Goal: Task Accomplishment & Management: Complete application form

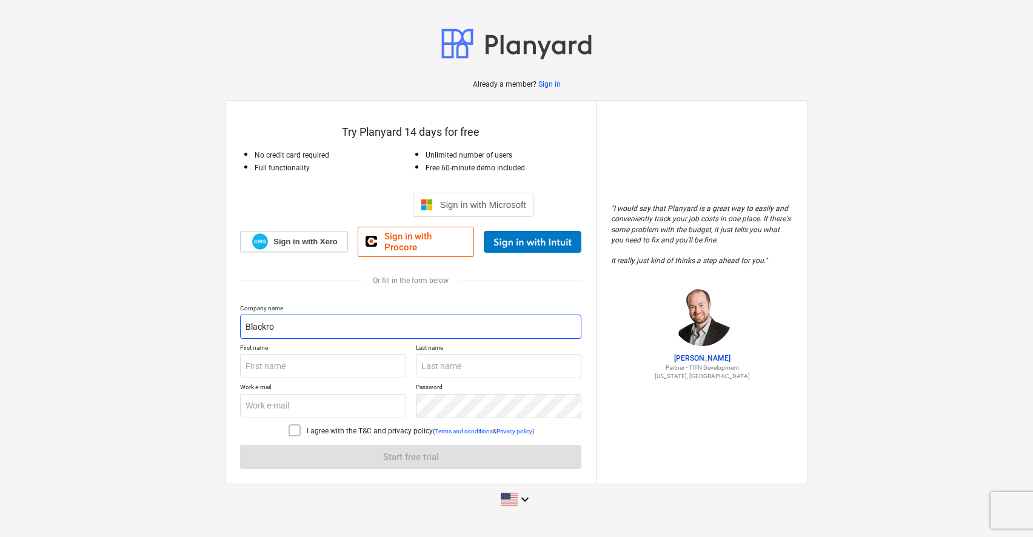
type input "Blackro"
type input "Blackrock Constructiom Group LLC"
type input "e"
type input "[PERSON_NAME]"
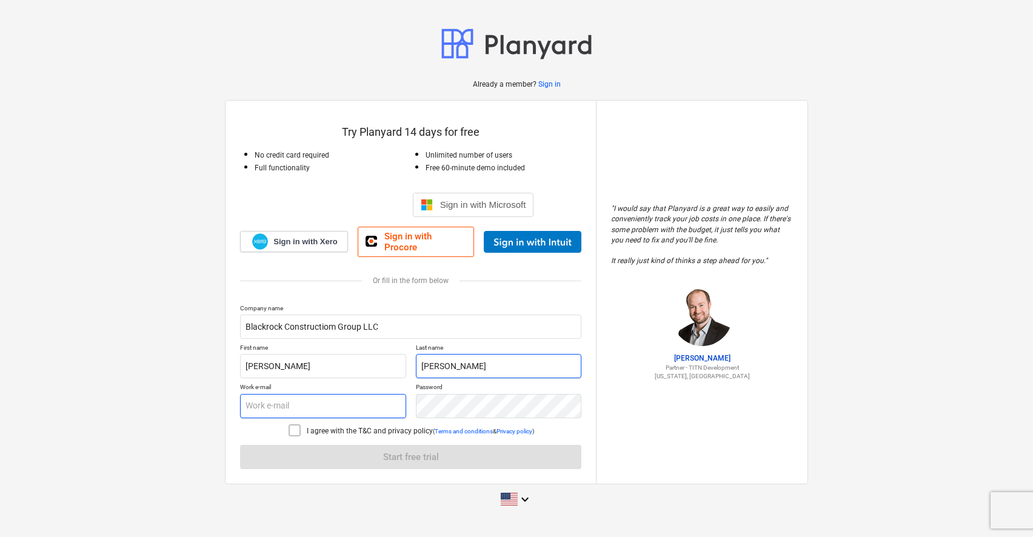
type input "[PERSON_NAME]"
type input "est"
type input "[EMAIL_ADDRESS][DOMAIN_NAME]"
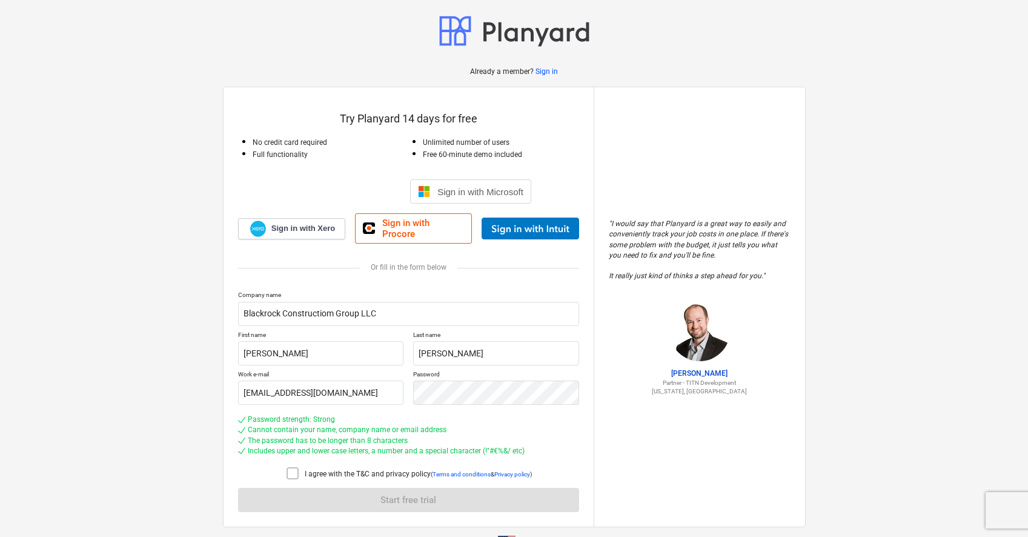
click at [505, 415] on div "Password strength: Strong" at bounding box center [408, 420] width 341 height 10
click at [292, 466] on icon at bounding box center [292, 473] width 15 height 15
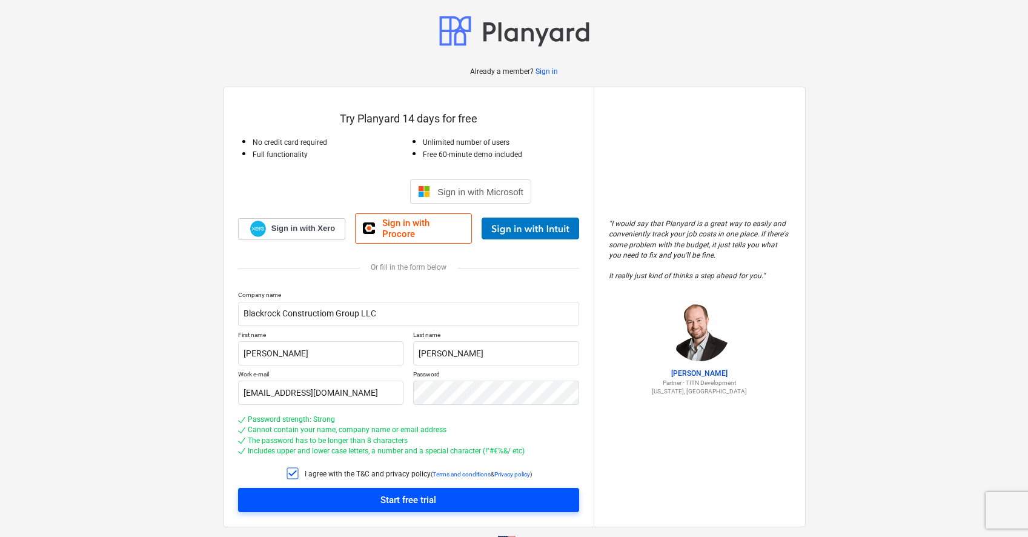
click at [395, 492] on div "Start free trial" at bounding box center [409, 500] width 56 height 16
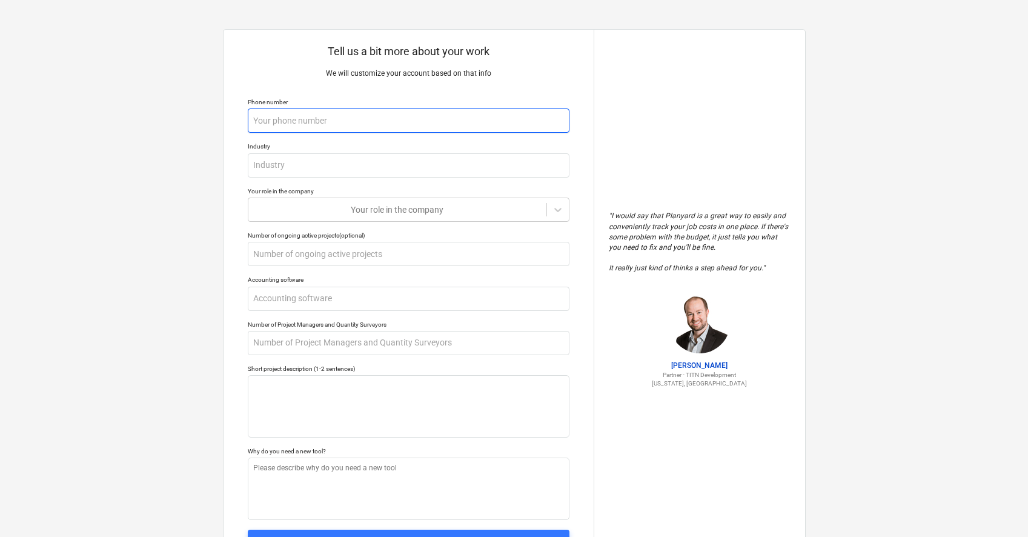
type textarea "x"
type input "7"
type textarea "x"
type input "78"
type textarea "x"
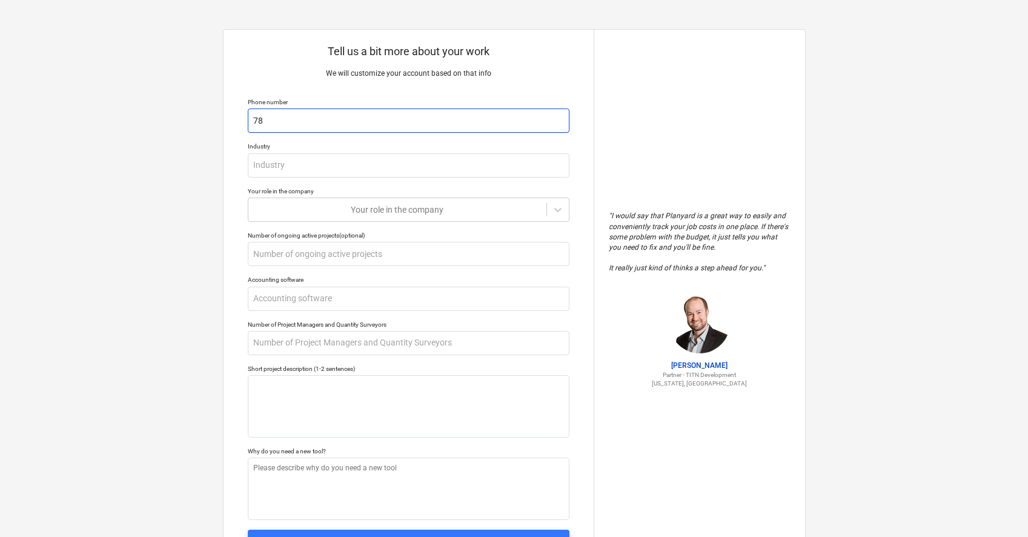
type input "787"
type textarea "x"
type input "7875192873"
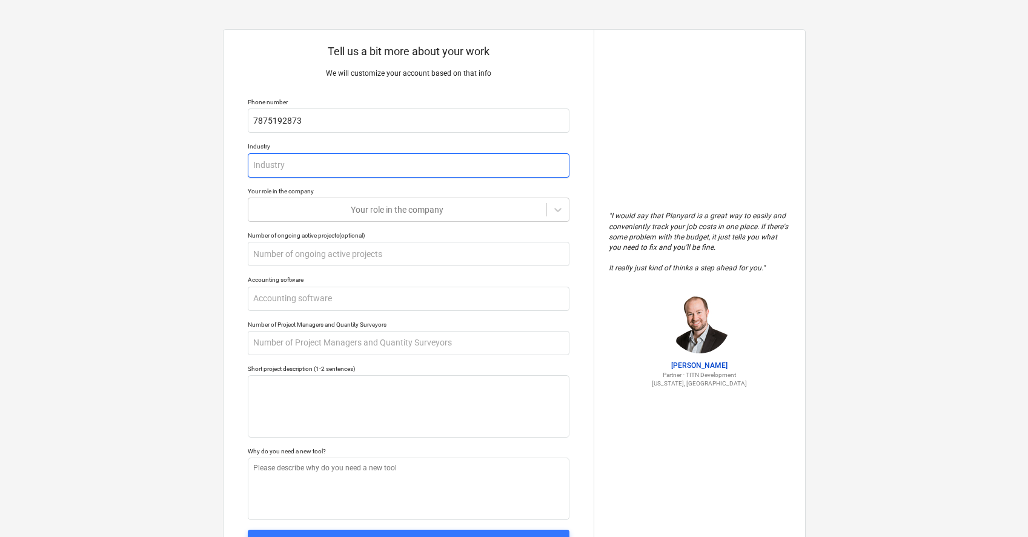
click at [303, 164] on input "text" at bounding box center [409, 165] width 322 height 24
type textarea "x"
type input "G"
type textarea "x"
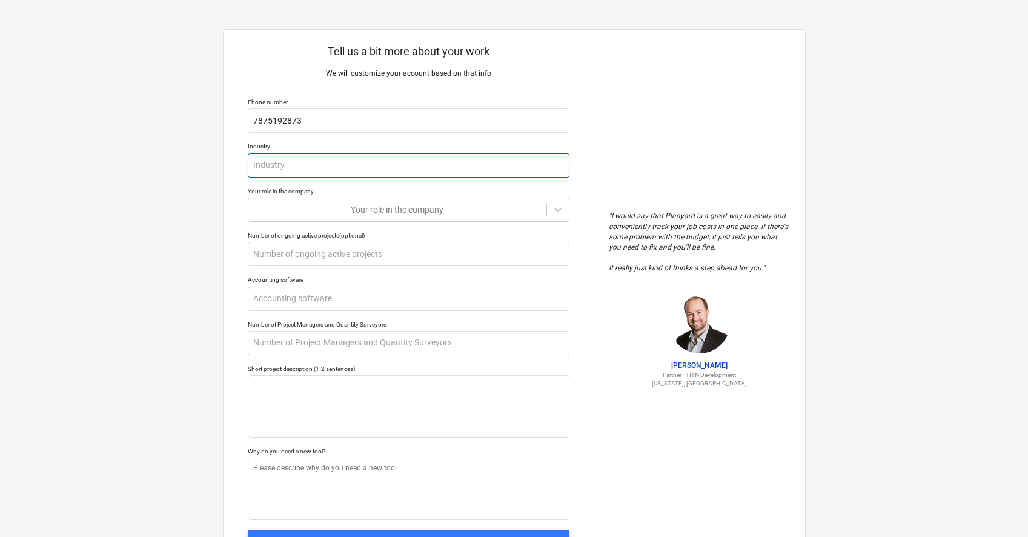
type input "H"
type textarea "x"
type input "He"
type textarea "x"
type input "Hea"
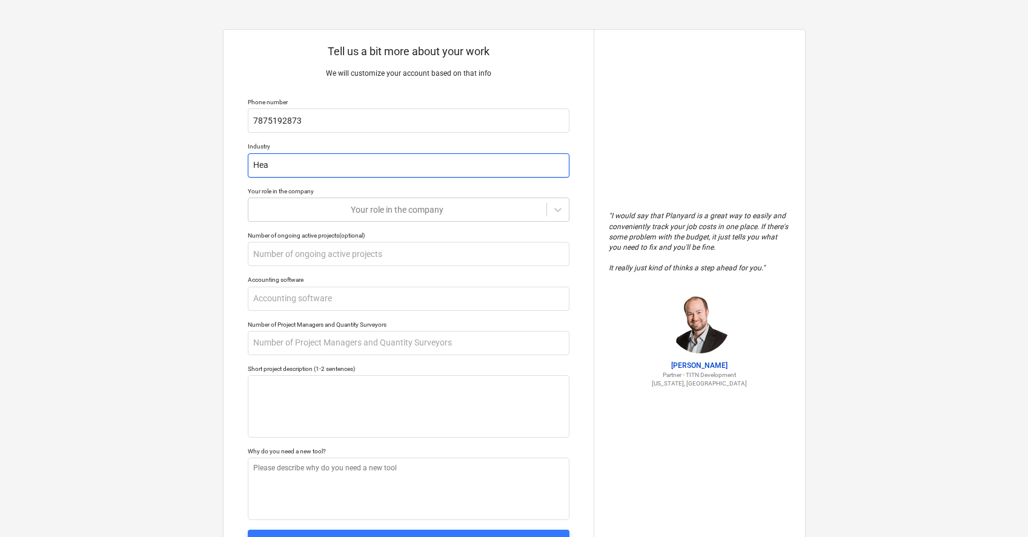
type textarea "x"
type input "Heav"
type textarea "x"
type input "Heavc"
type textarea "x"
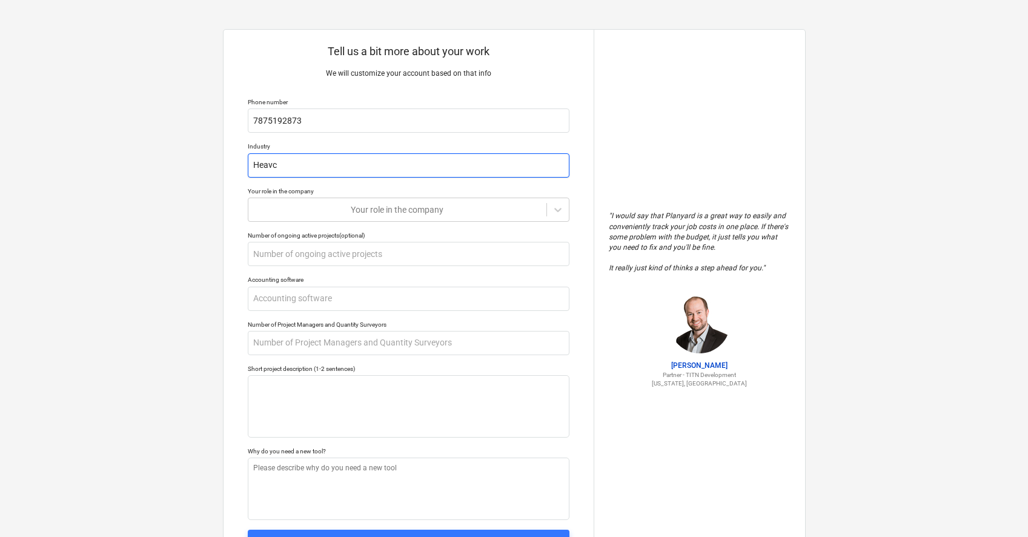
type input "Heav"
type textarea "x"
type input "Heavy"
type textarea "x"
type input "Heavy"
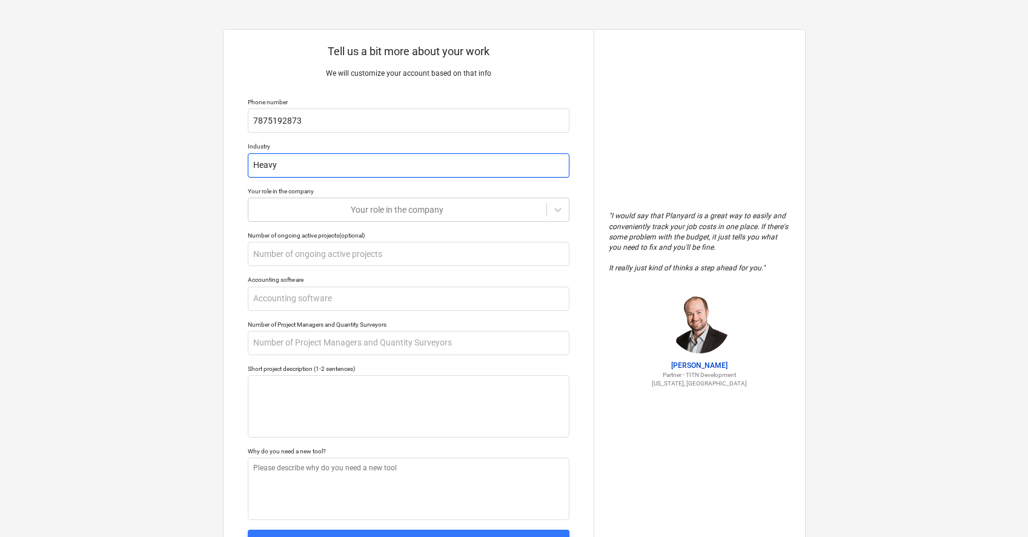
type textarea "x"
type input "Heavy C"
type textarea "x"
type input "Heavy Co"
type textarea "x"
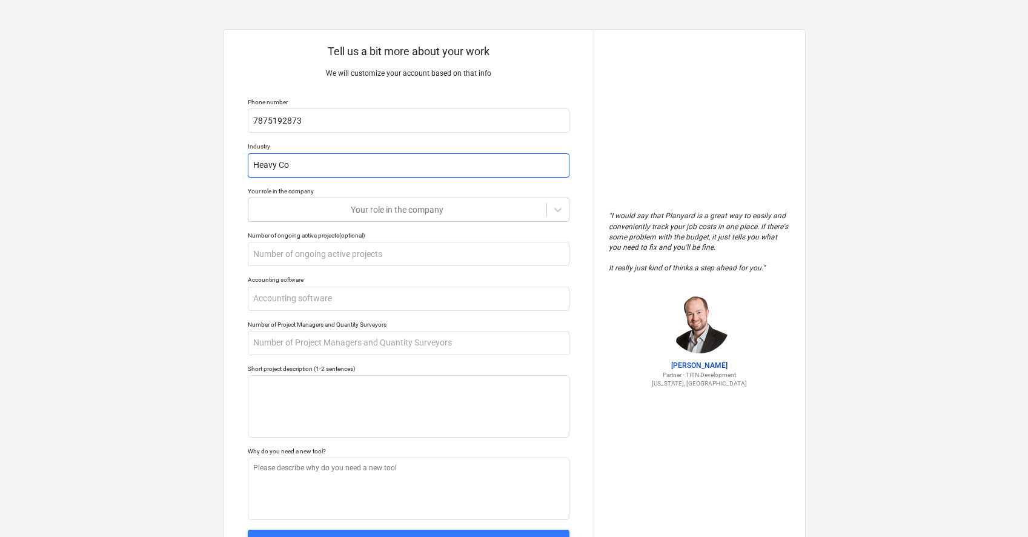
type input "Heavy Con"
type textarea "x"
type input "Heavy Cons"
type textarea "x"
type input "Heavy Const"
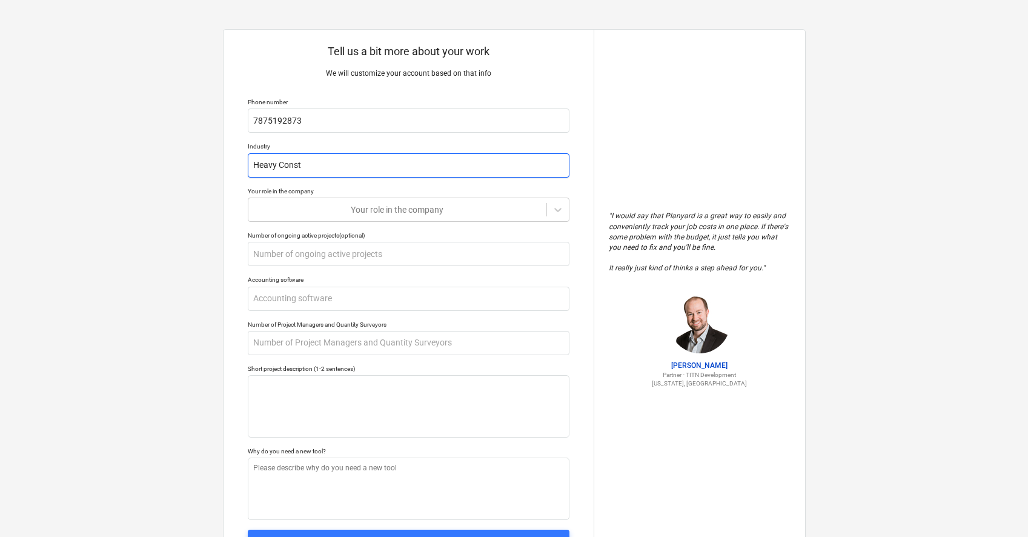
type textarea "x"
type input "Heavy Constr"
type textarea "x"
type input "Heavy Constru"
type textarea "x"
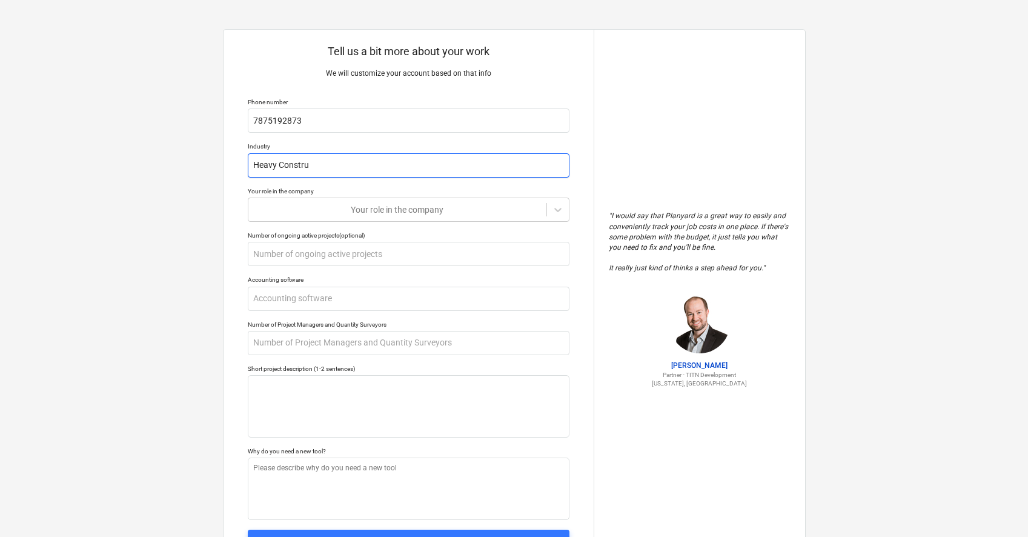
type input "Heavy Construc"
type textarea "x"
type input "Heavy Construct"
type textarea "x"
type input "Heavy Constructi"
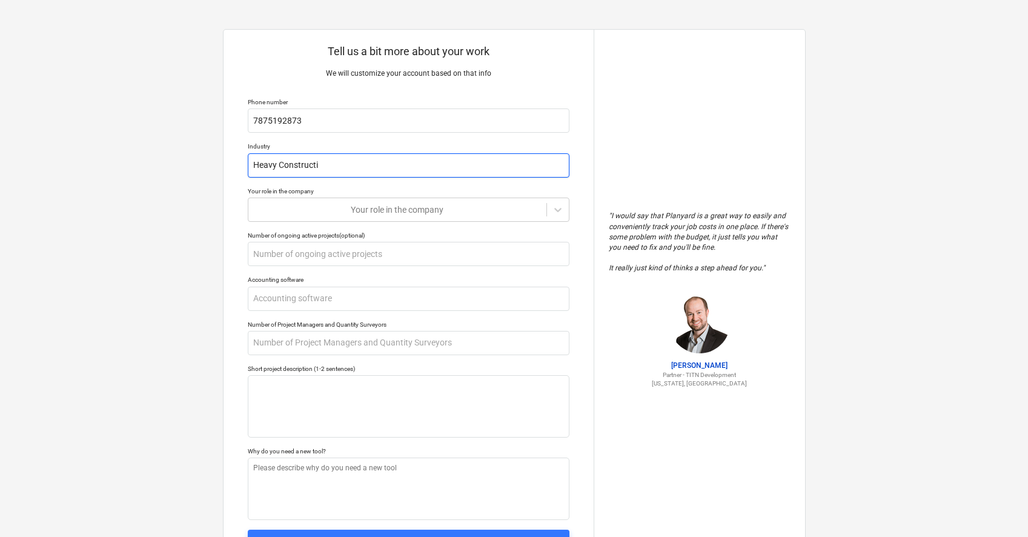
type textarea "x"
type input "Heavy Constructio"
type textarea "x"
type input "Heavy Construction"
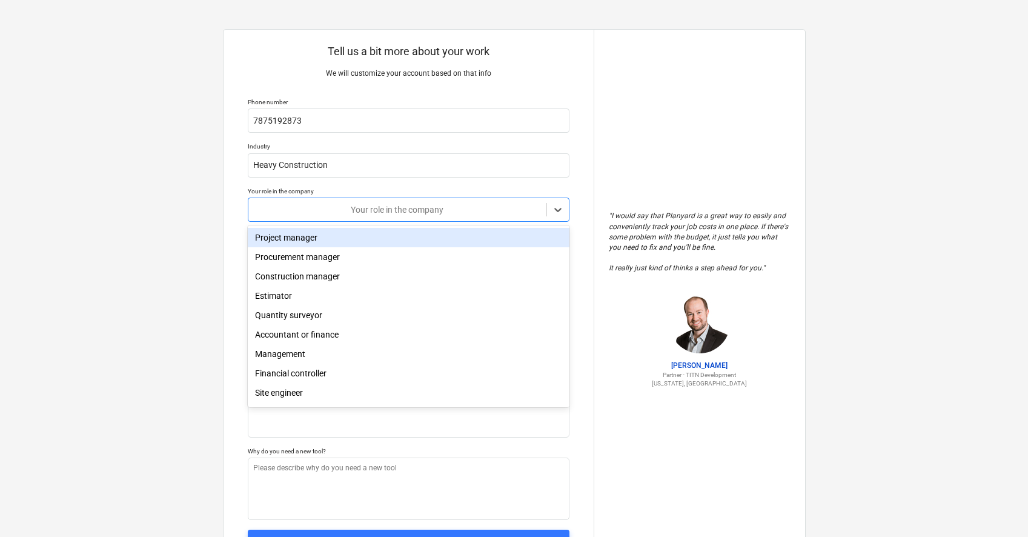
click at [370, 205] on div "Your role in the company" at bounding box center [398, 210] width 286 height 10
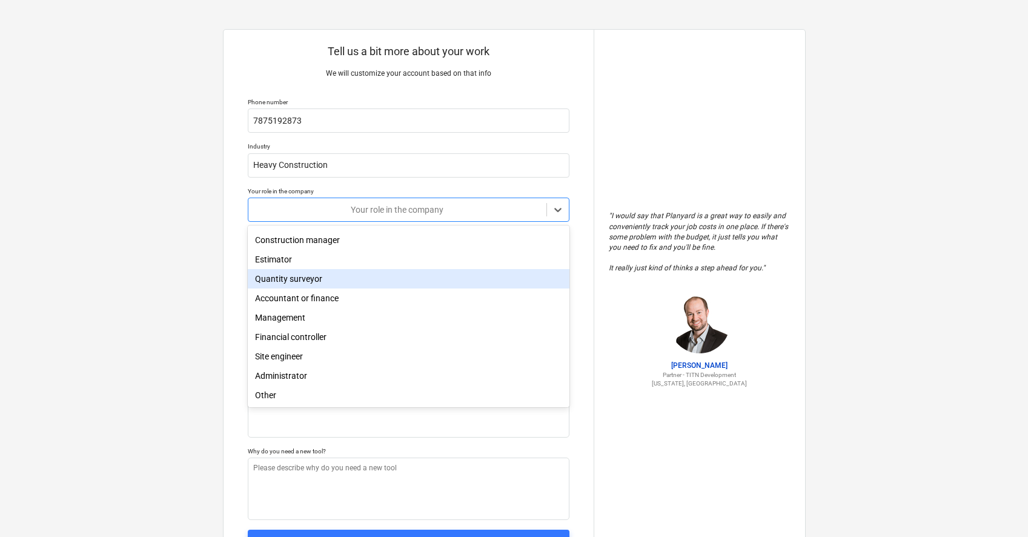
scroll to position [36, 0]
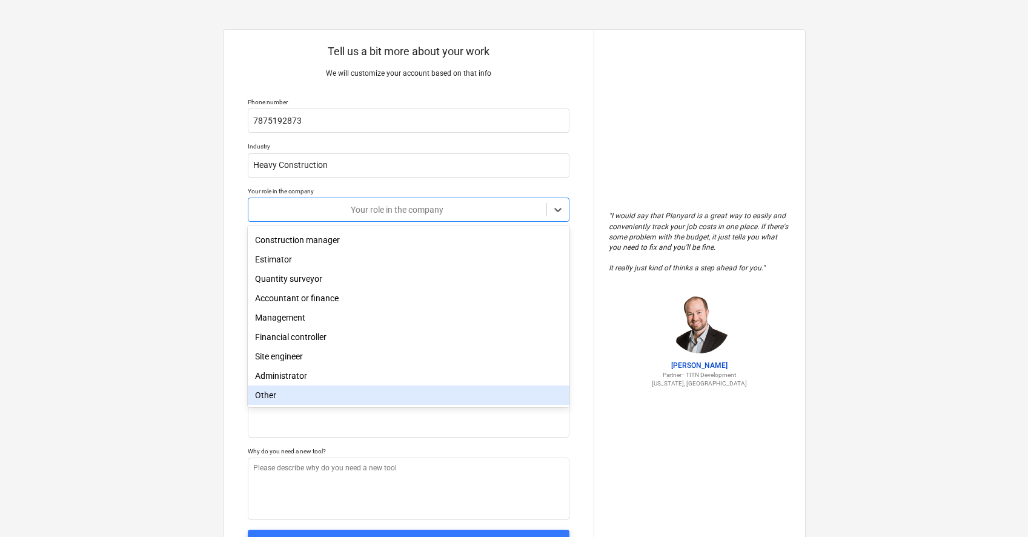
click at [308, 388] on div "Other" at bounding box center [409, 394] width 322 height 19
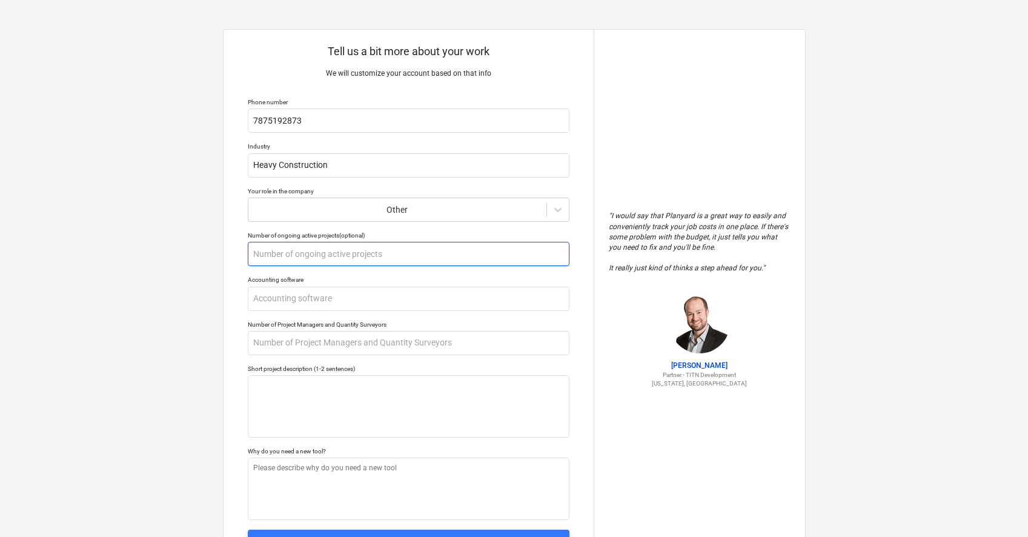
click at [322, 248] on input "text" at bounding box center [409, 254] width 322 height 24
type textarea "x"
type input "5"
type textarea "x"
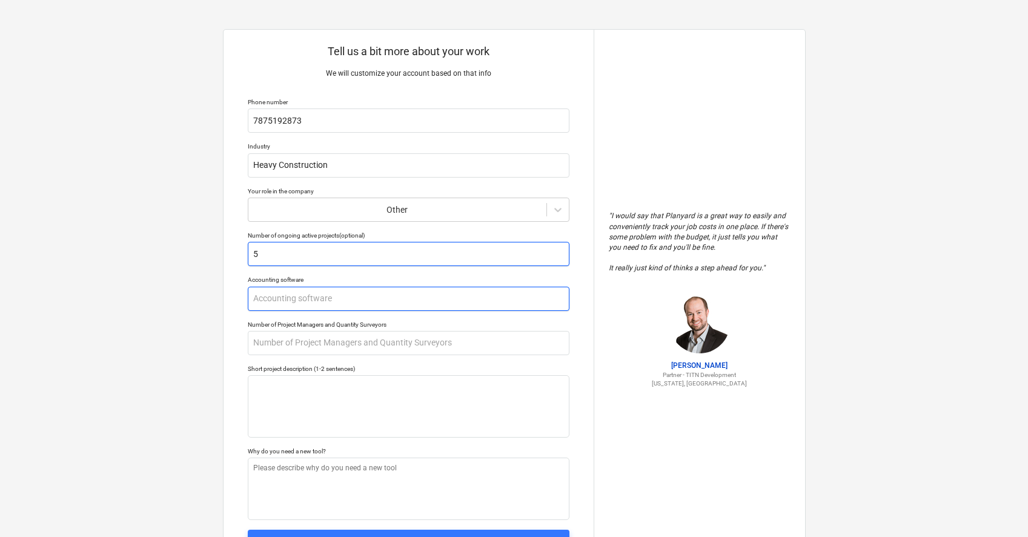
type input "5"
click at [390, 298] on input "text" at bounding box center [409, 299] width 322 height 24
type textarea "x"
type input "q"
type textarea "x"
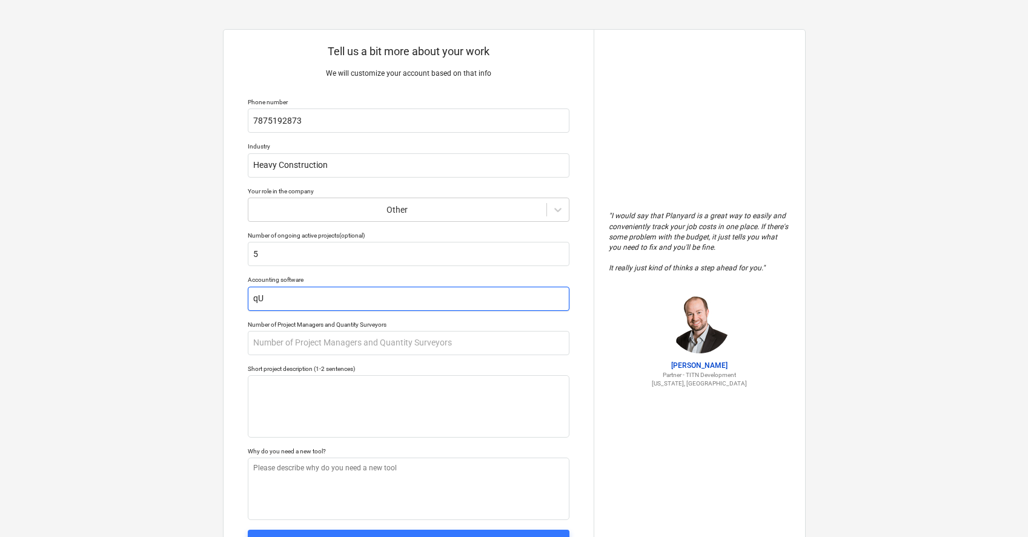
type input "qUI"
type textarea "x"
type input "qU"
type textarea "x"
type input "q"
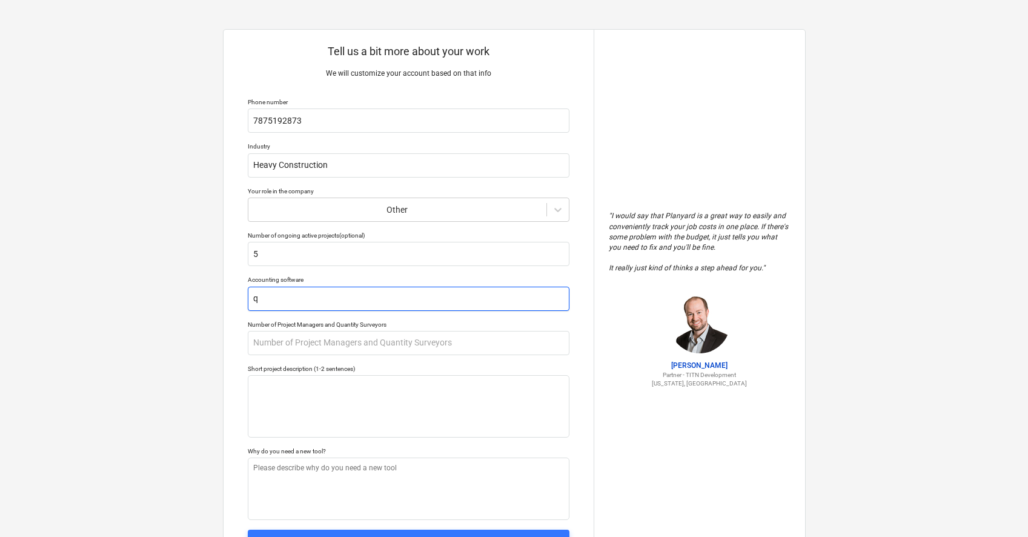
type textarea "x"
type input "Q"
type textarea "x"
type input "Qu"
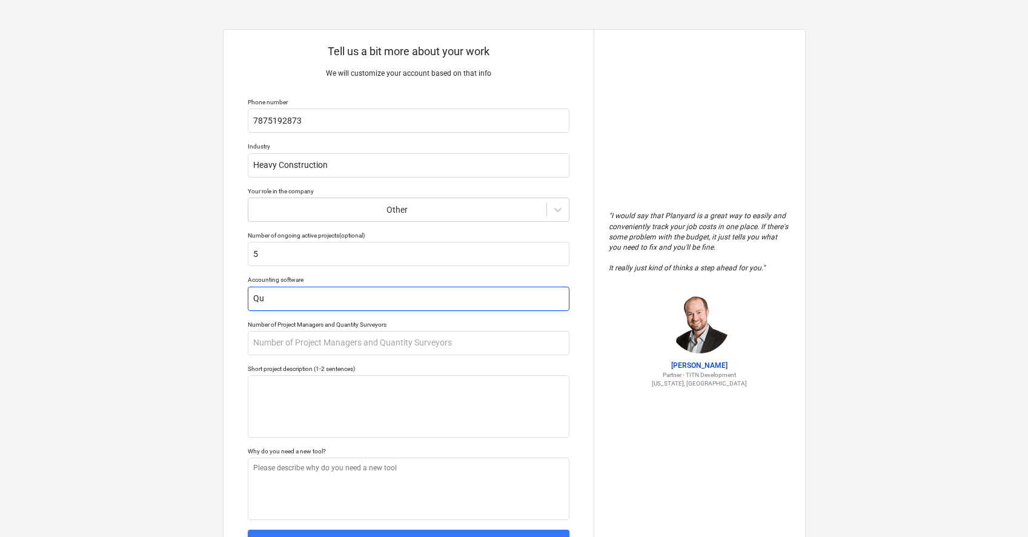
type textarea "x"
type input "Qui"
type textarea "x"
type input "Quii"
type textarea "x"
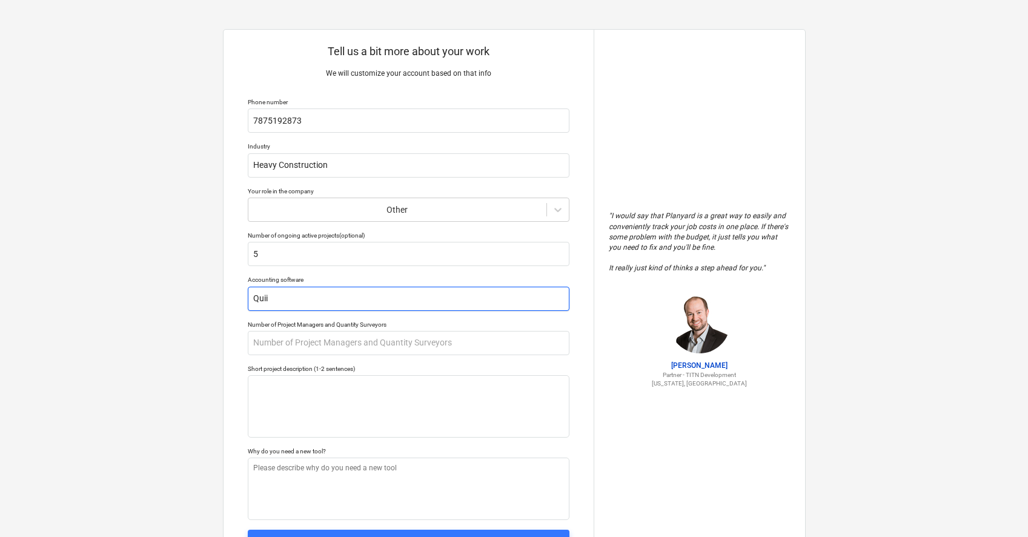
type input "Quiic"
type textarea "x"
type input "Quiick"
type textarea "x"
type input "Quiickb"
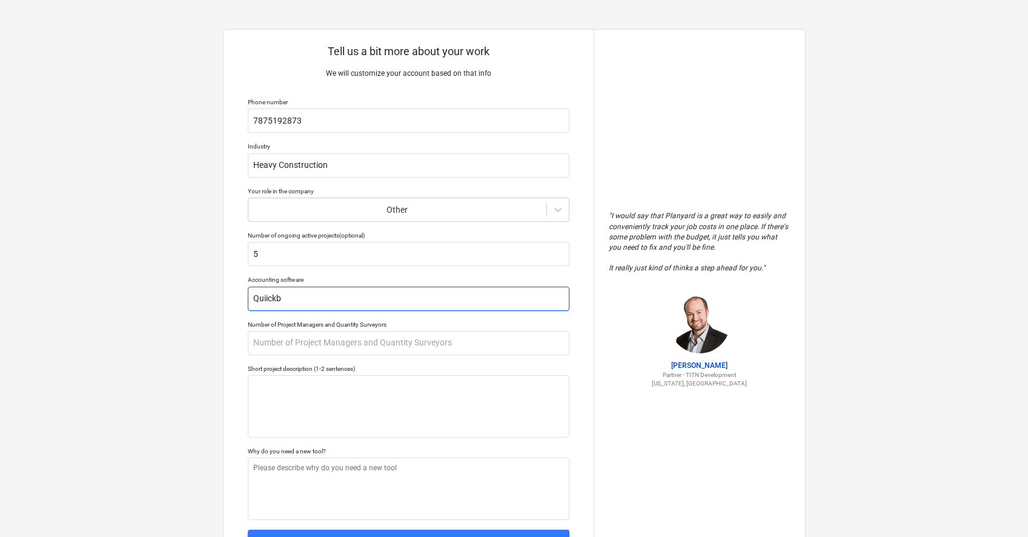
type textarea "x"
type input "Quiickbo"
type textarea "x"
type input "Quiickboo"
type textarea "x"
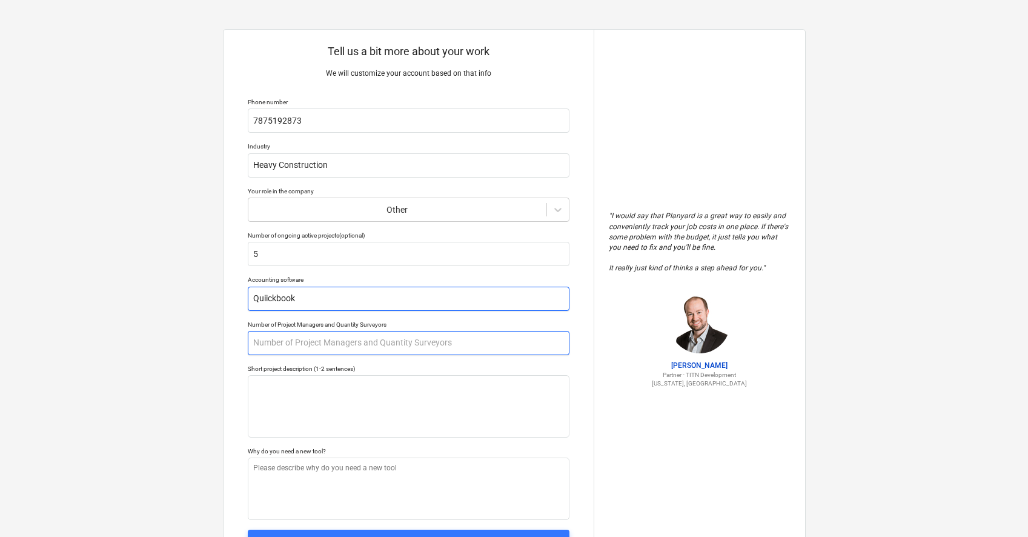
type input "Quiickbook"
click at [345, 336] on input "text" at bounding box center [409, 343] width 322 height 24
type textarea "x"
type input "1"
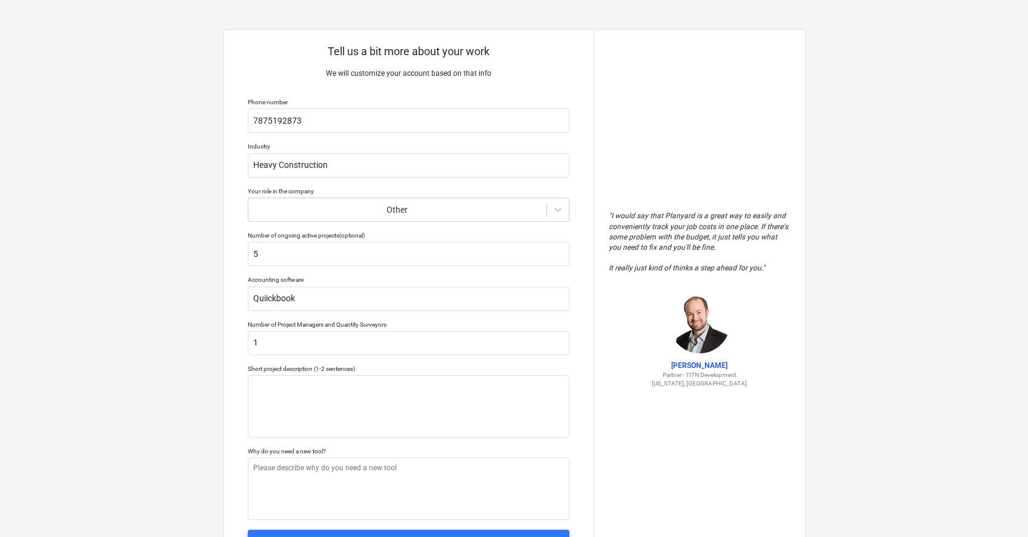
click at [196, 328] on div "Tell us a bit more about your work We will customize your account based on that…" at bounding box center [514, 299] width 1028 height 598
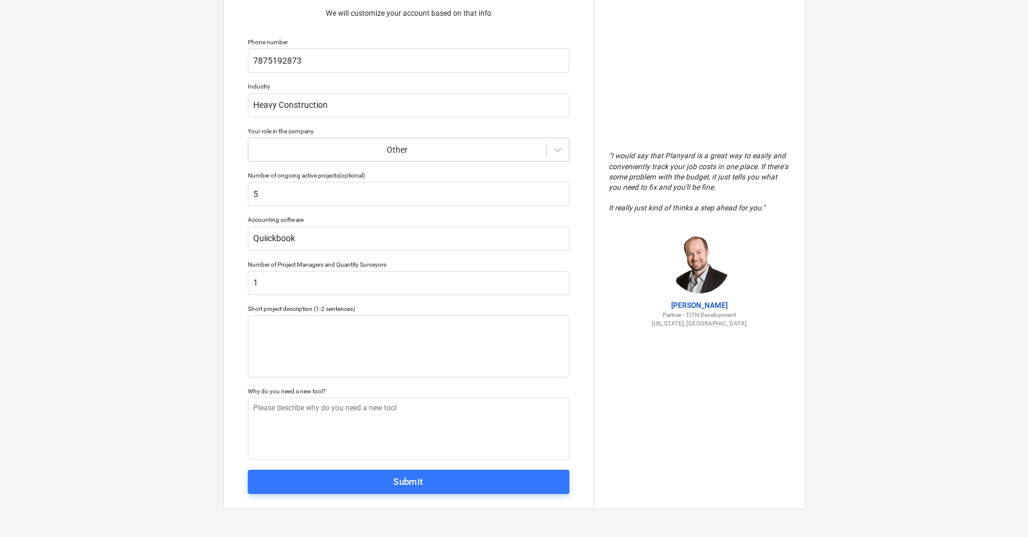
scroll to position [59, 0]
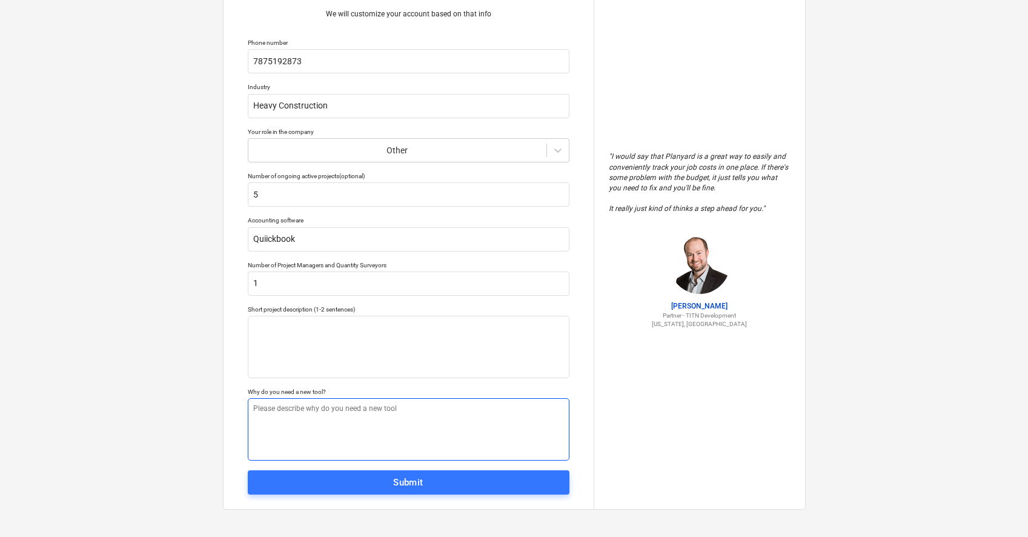
click at [330, 406] on textarea at bounding box center [409, 429] width 322 height 62
type textarea "x"
type textarea "w"
type textarea "x"
type textarea "ws"
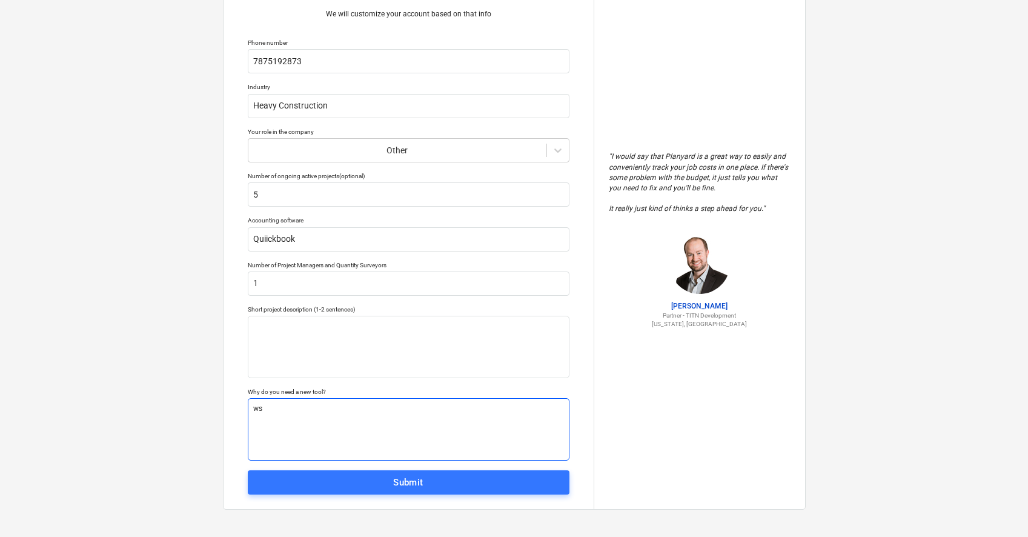
type textarea "x"
type textarea "wst"
type textarea "x"
type textarea "ws"
type textarea "x"
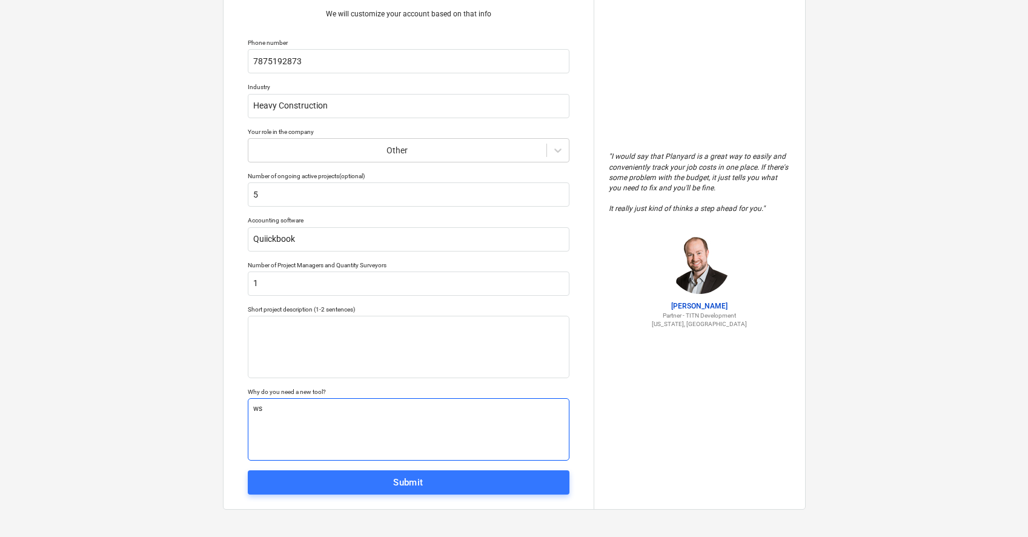
type textarea "w"
type textarea "x"
type textarea "e"
type textarea "x"
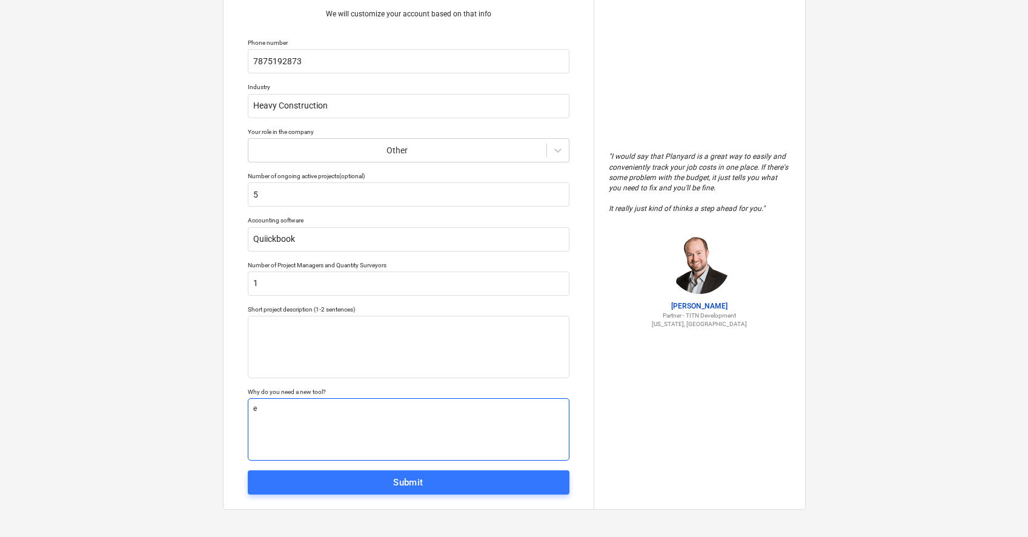
type textarea "es"
type textarea "x"
type textarea "est"
type textarea "x"
type textarea "esti"
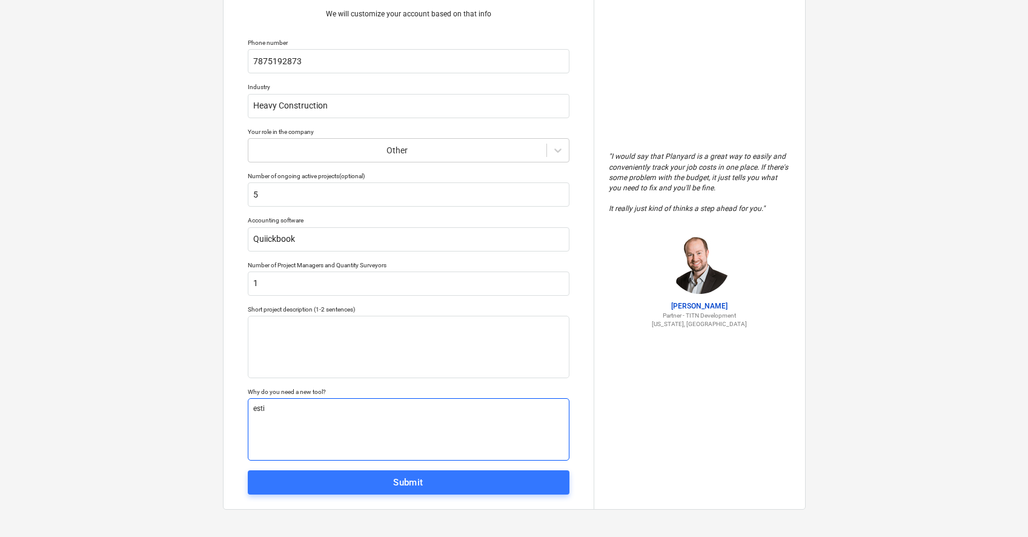
type textarea "x"
type textarea "estim"
type textarea "x"
type textarea "estima"
type textarea "x"
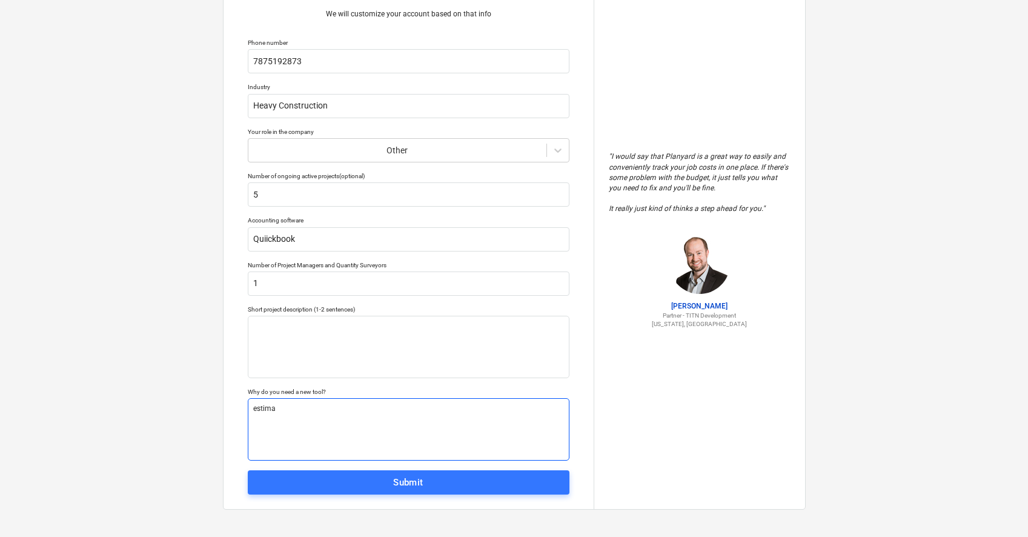
type textarea "estimat"
type textarea "x"
type textarea "estimati"
type textarea "x"
type textarea "estimatin"
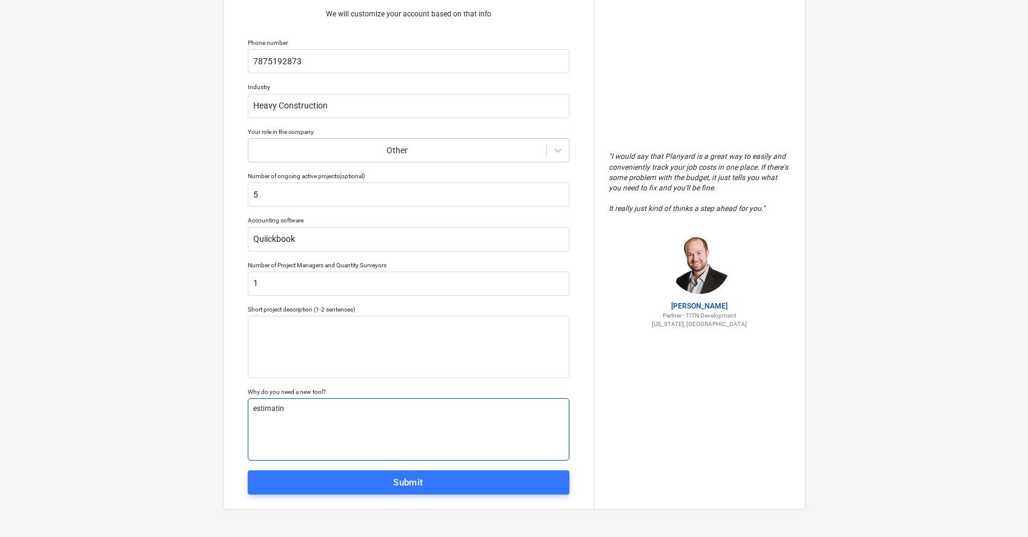
type textarea "x"
type textarea "estimating"
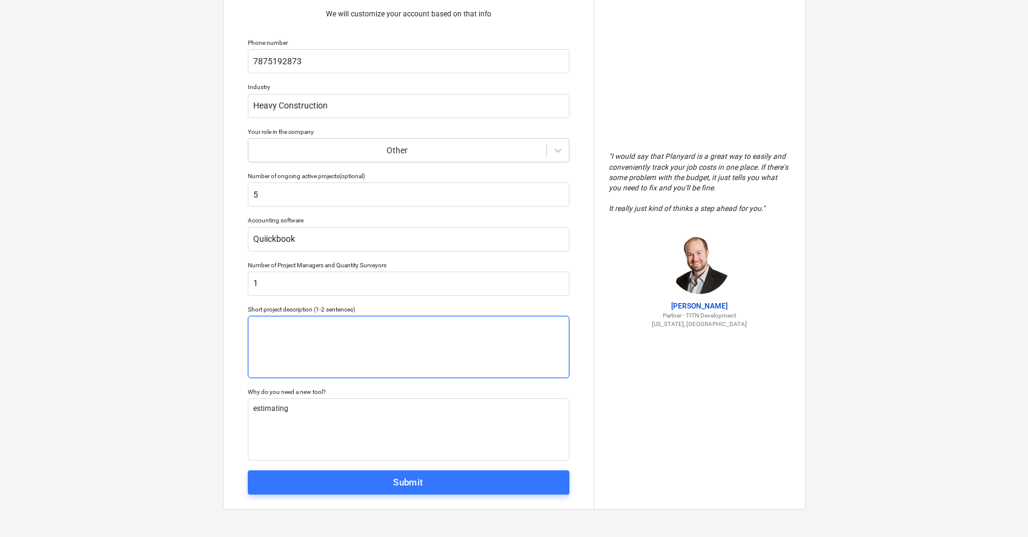
click at [348, 356] on textarea at bounding box center [409, 347] width 322 height 62
type textarea "x"
type textarea "H"
type textarea "x"
type textarea "He"
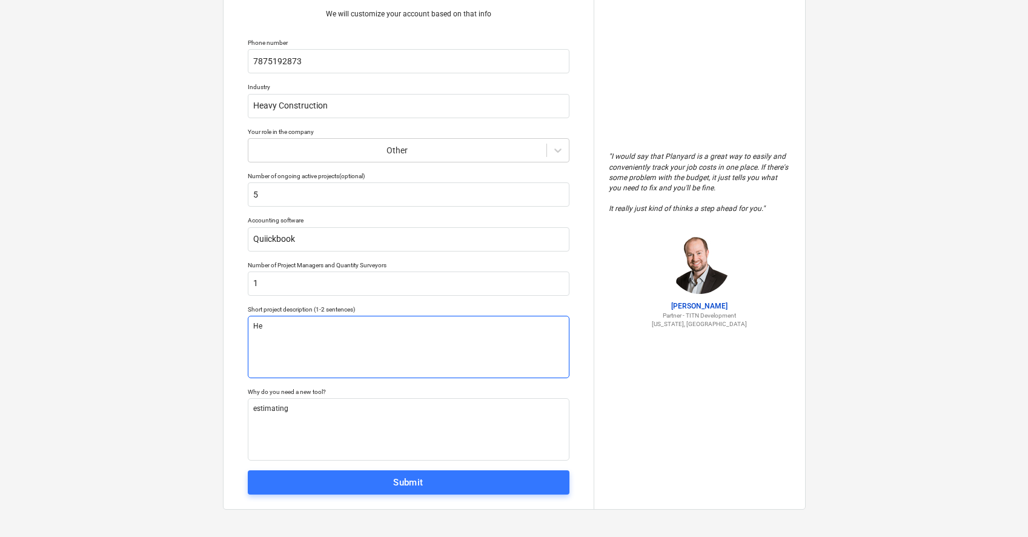
type textarea "x"
type textarea "Hea"
type textarea "x"
type textarea "Heav"
type textarea "x"
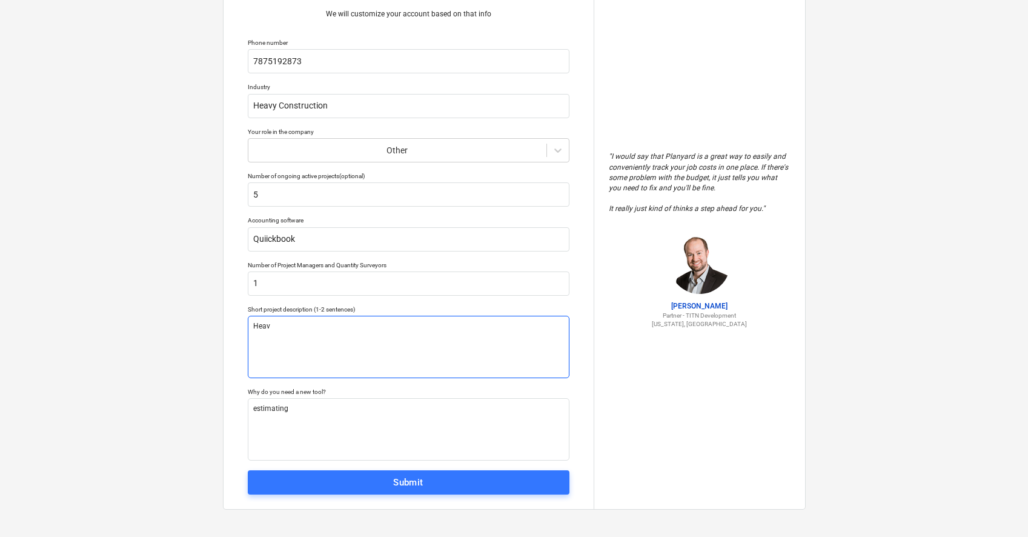
type textarea "Heavy"
type textarea "x"
type textarea "Heavy"
type textarea "x"
type textarea "Heavy C"
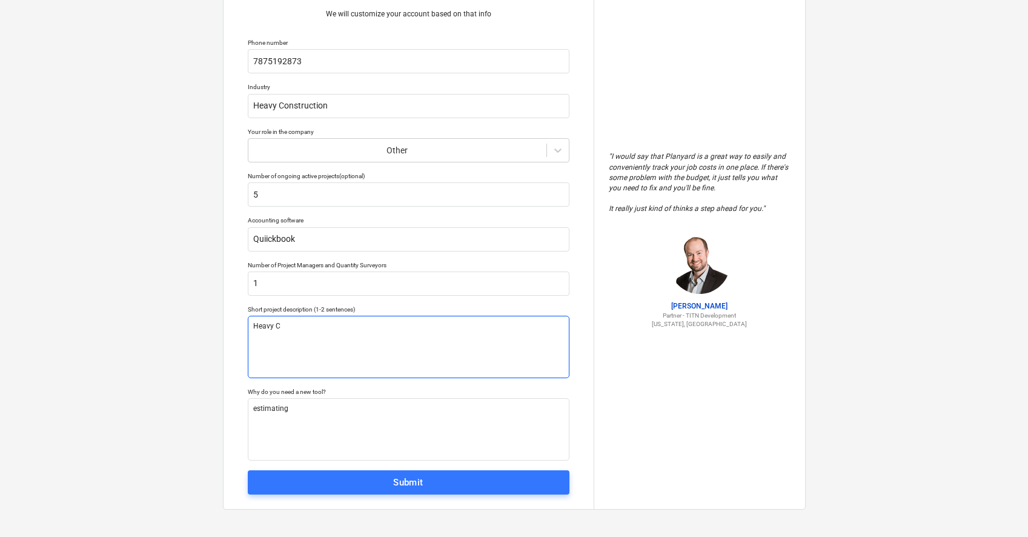
type textarea "x"
type textarea "Heavy Co"
type textarea "x"
type textarea "Heavy Con"
type textarea "x"
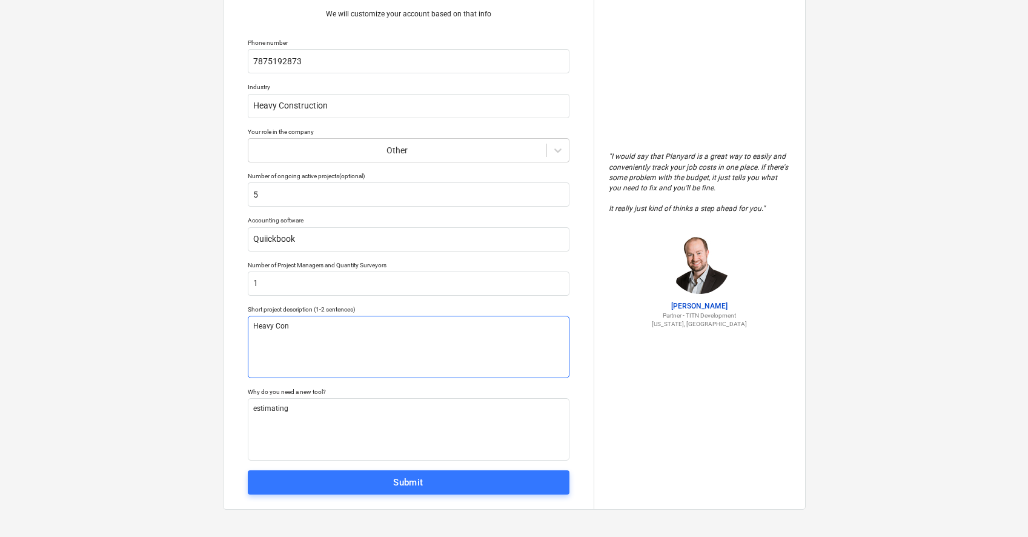
type textarea "Heavy Cons"
type textarea "x"
type textarea "Heavy Const"
type textarea "x"
type textarea "Heavy Constr"
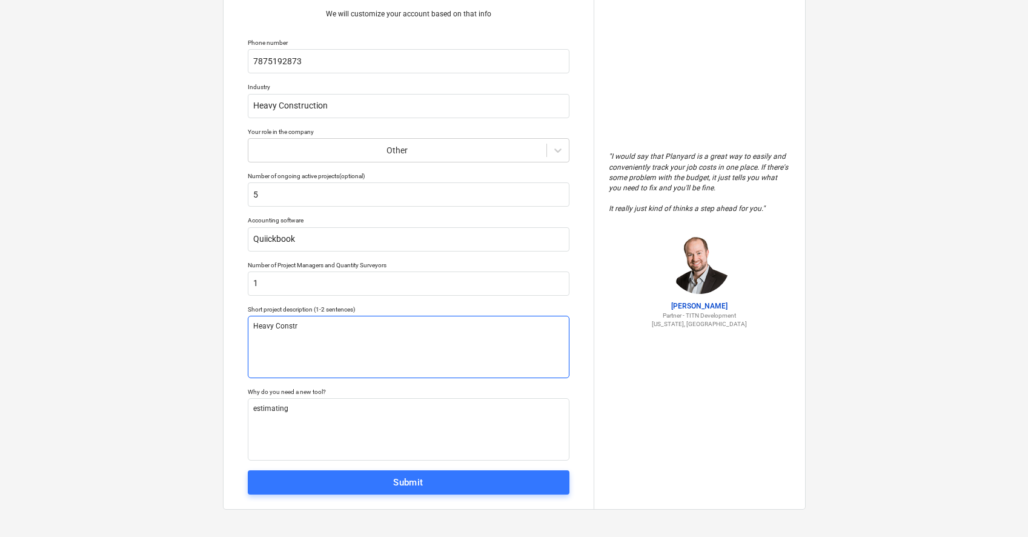
type textarea "x"
type textarea "Heavy Constru"
type textarea "x"
type textarea "Heavy Construc"
type textarea "x"
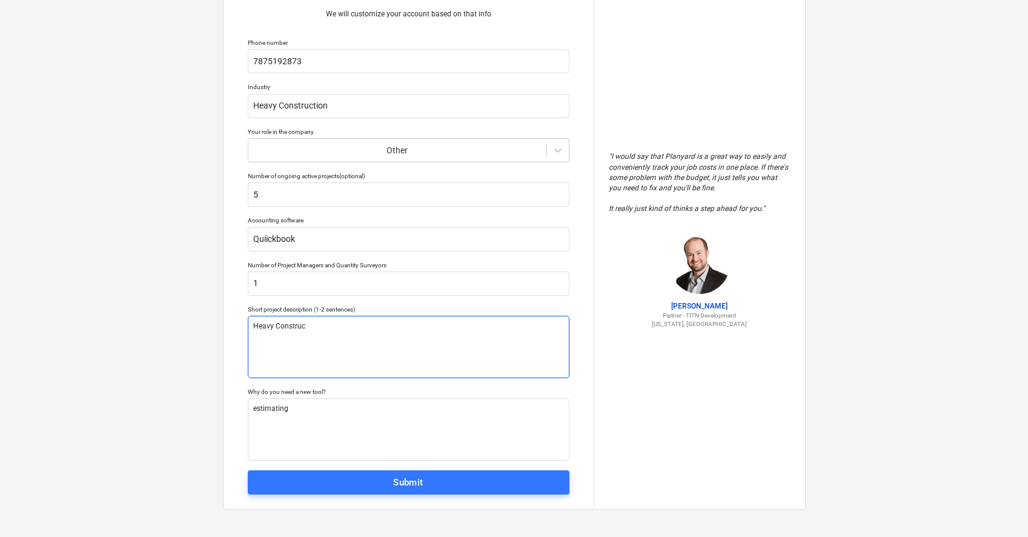
type textarea "Heavy Construct"
type textarea "x"
type textarea "Heavy Constructi"
type textarea "x"
type textarea "Heavy Constructio"
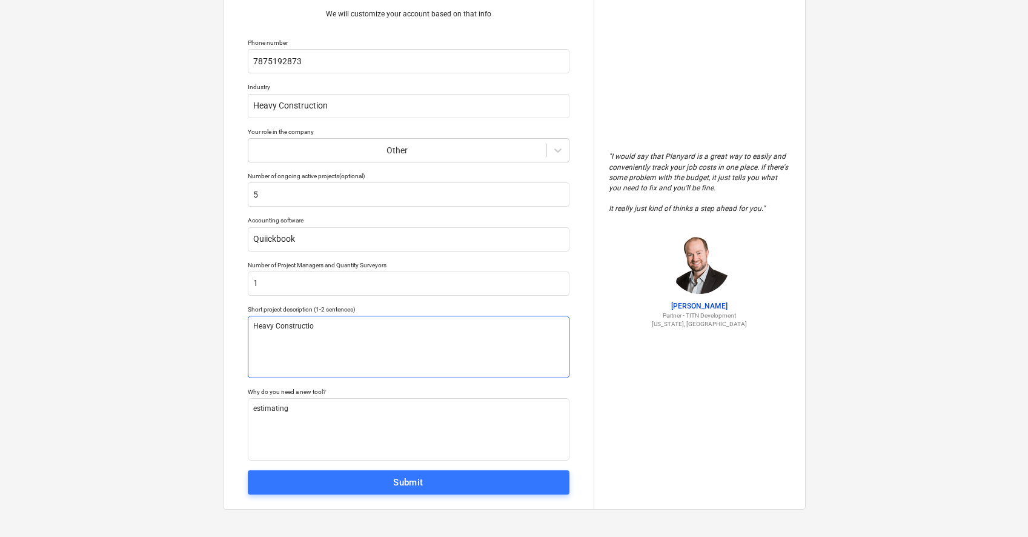
type textarea "x"
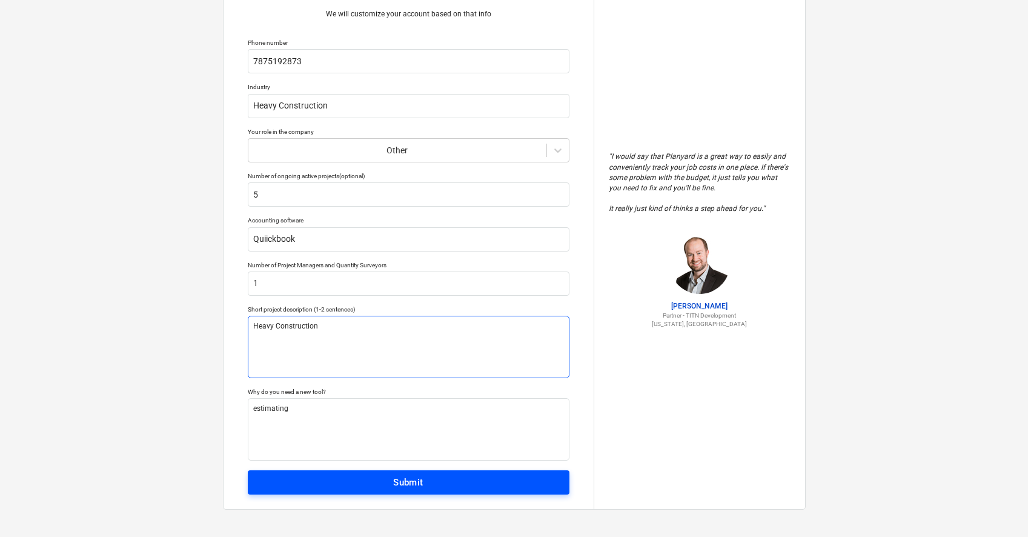
type textarea "Heavy Construction"
click at [425, 484] on span "Submit" at bounding box center [408, 483] width 295 height 16
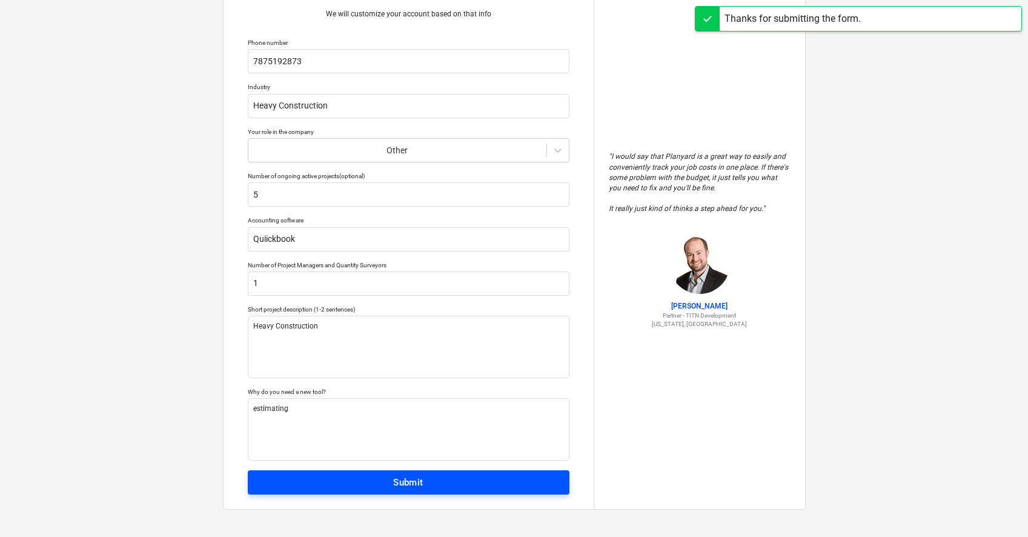
scroll to position [12, 0]
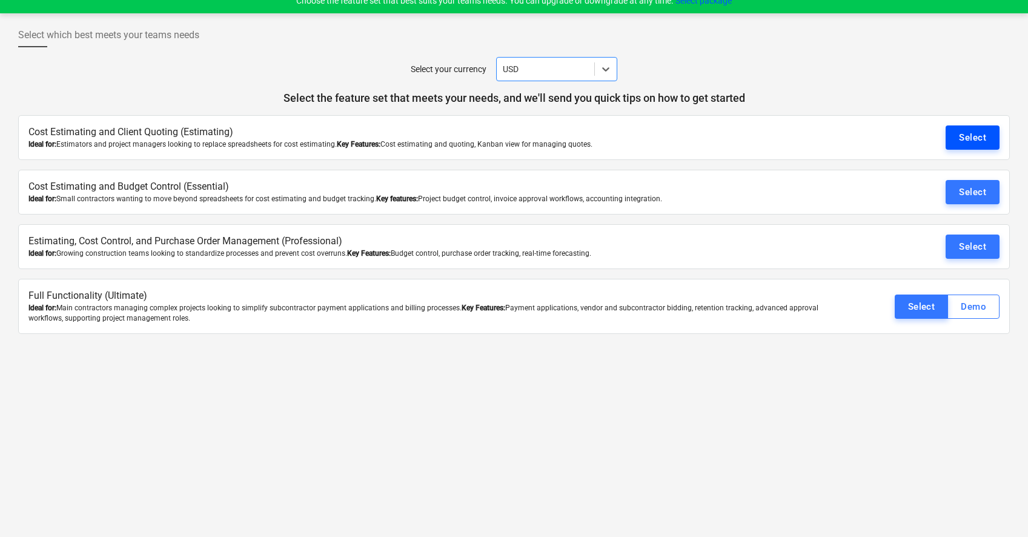
click at [977, 136] on div "Select" at bounding box center [972, 138] width 27 height 16
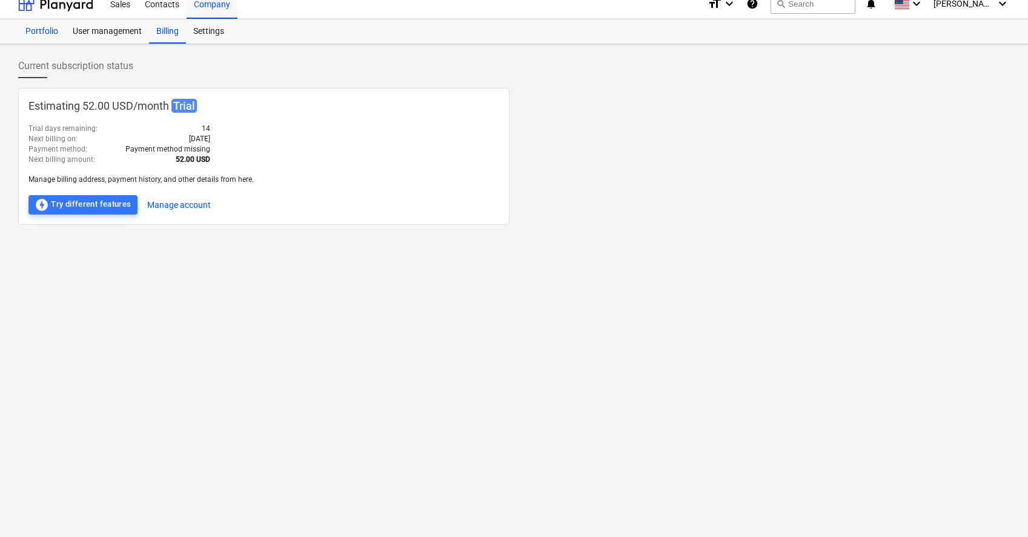
click at [41, 30] on div "Portfolio" at bounding box center [41, 31] width 47 height 24
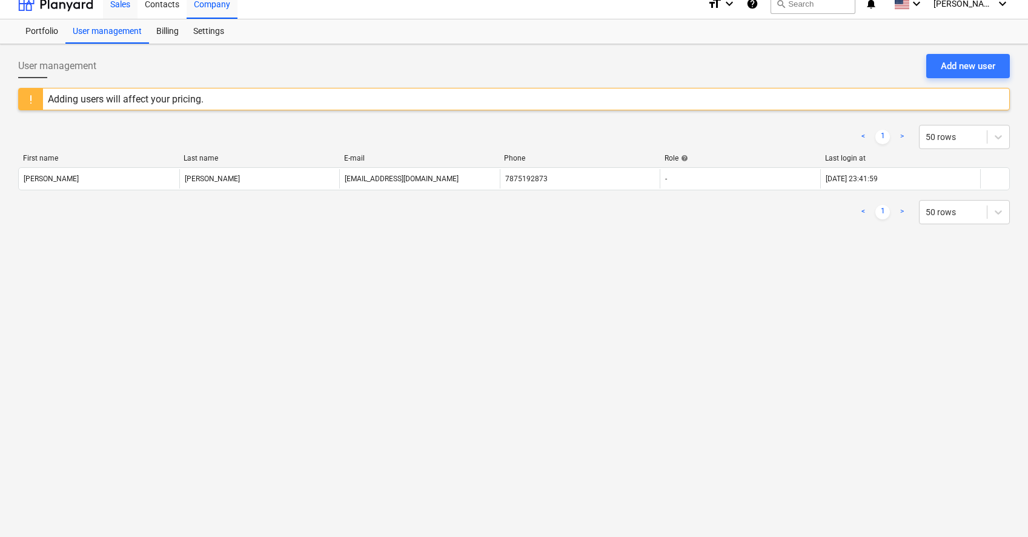
click at [123, 10] on div "Sales" at bounding box center [120, 3] width 35 height 31
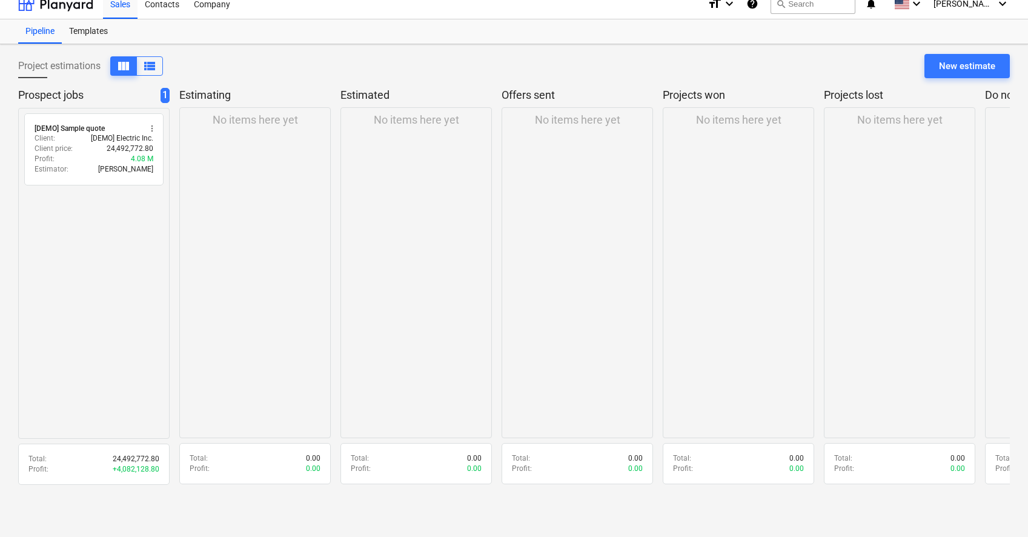
click at [248, 144] on div "No items here yet" at bounding box center [255, 272] width 152 height 331
click at [206, 95] on p "Estimating" at bounding box center [252, 95] width 147 height 15
click at [221, 174] on div "No items here yet" at bounding box center [255, 272] width 152 height 331
click at [953, 59] on div "New estimate" at bounding box center [967, 66] width 56 height 16
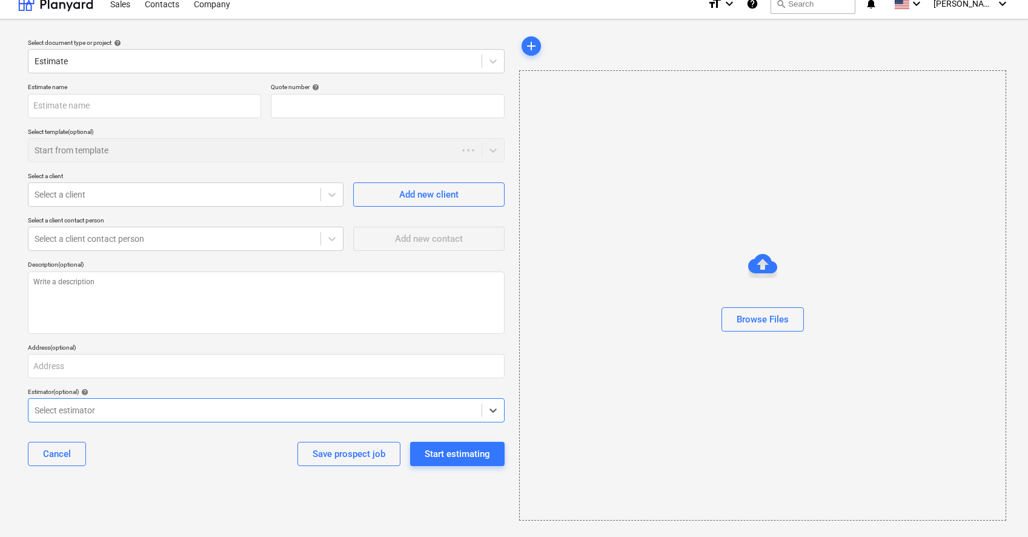
type textarea "x"
type input "QU-0001"
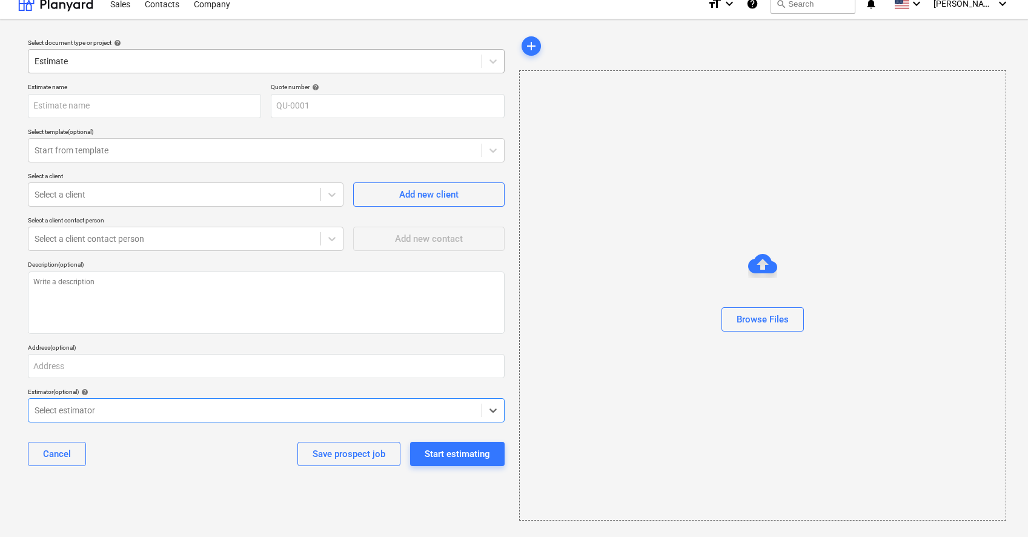
click at [81, 60] on div at bounding box center [255, 61] width 441 height 12
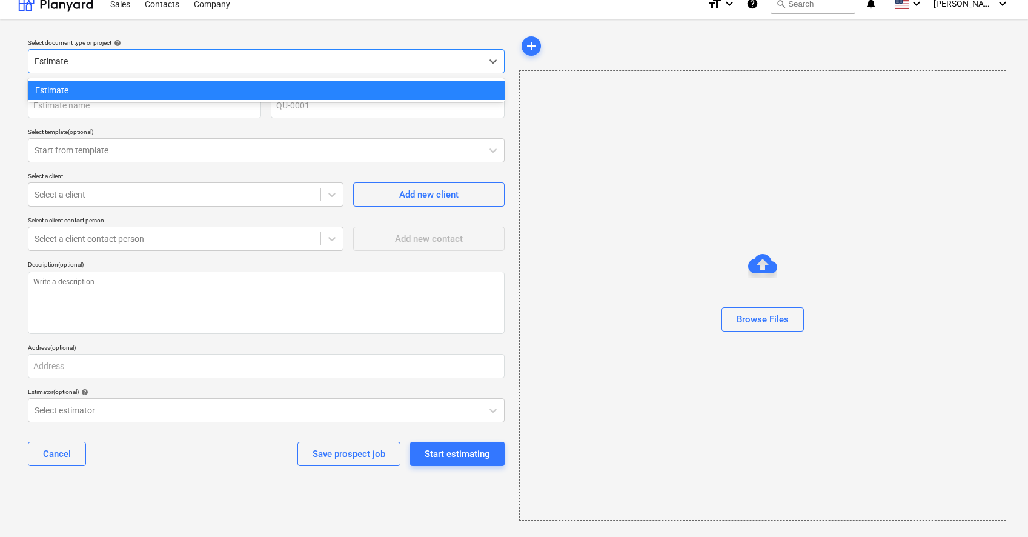
click at [72, 64] on div at bounding box center [255, 61] width 441 height 12
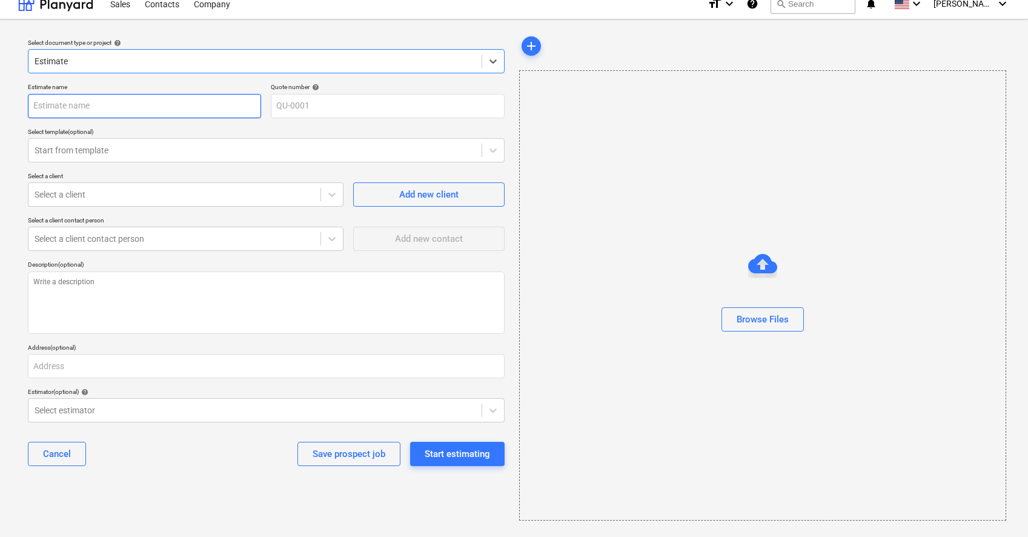
click at [75, 100] on input "text" at bounding box center [144, 106] width 233 height 24
type textarea "x"
type input "p"
type textarea "x"
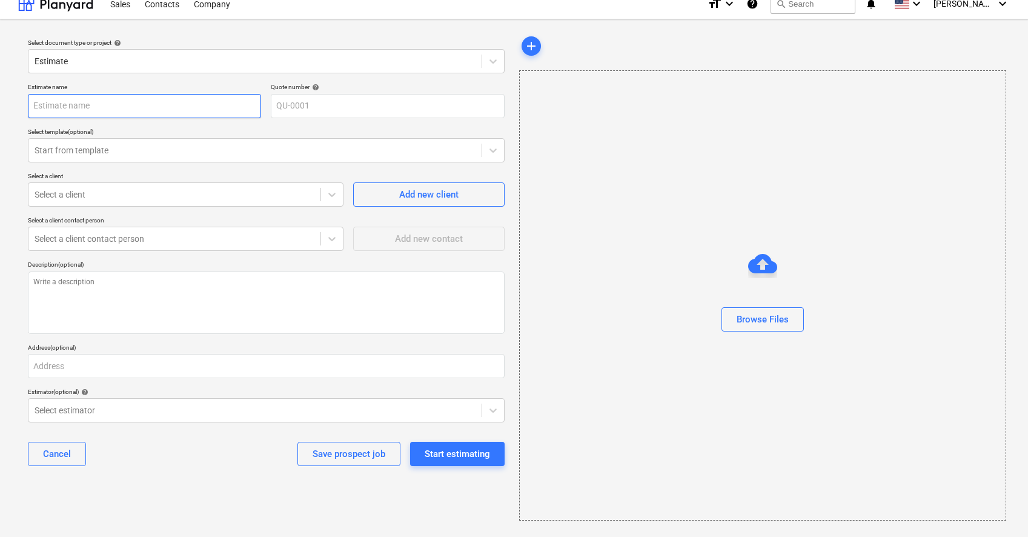
type input "P"
type textarea "x"
type input "Pu"
type textarea "x"
type input "Pum"
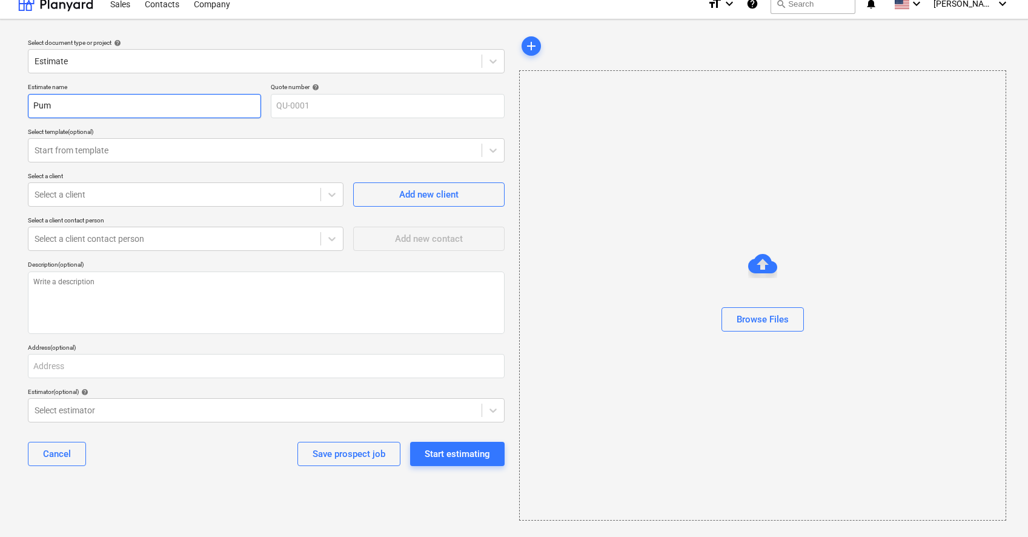
type textarea "x"
type input "Puma"
click at [113, 153] on div at bounding box center [255, 150] width 441 height 12
click at [123, 151] on div at bounding box center [255, 150] width 441 height 12
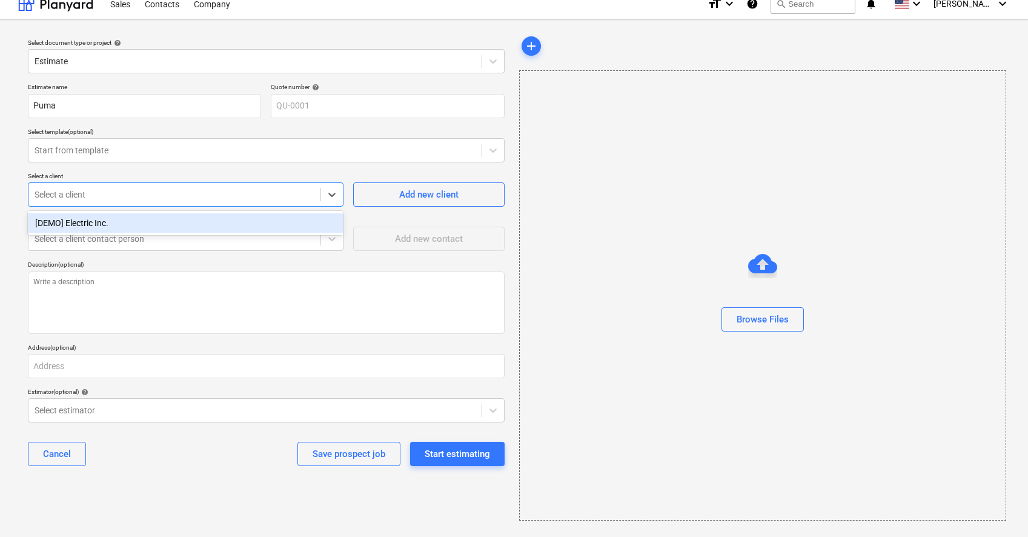
click at [121, 199] on div at bounding box center [175, 194] width 280 height 12
click at [140, 195] on div at bounding box center [175, 194] width 280 height 12
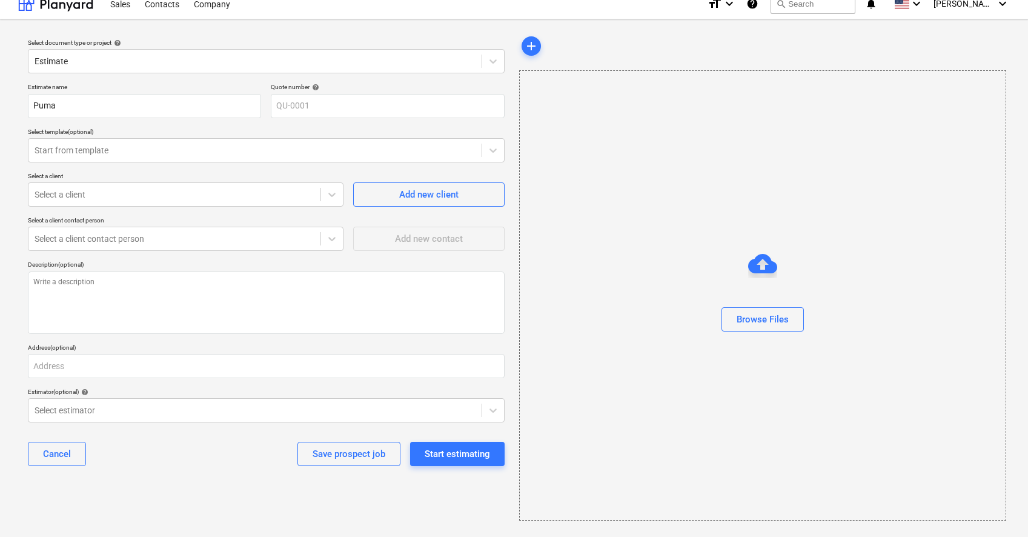
click at [260, 168] on div "Estimate name Puma Quote number help QU-0001 Select template (optional) Start f…" at bounding box center [266, 279] width 487 height 402
click at [319, 244] on div "Select a client contact person" at bounding box center [174, 238] width 292 height 17
click at [388, 264] on div "Description (optional)" at bounding box center [266, 265] width 477 height 8
click at [397, 415] on div "Select estimator" at bounding box center [254, 410] width 453 height 17
click at [287, 465] on div "Cancel Save prospect job Start estimating" at bounding box center [266, 454] width 477 height 44
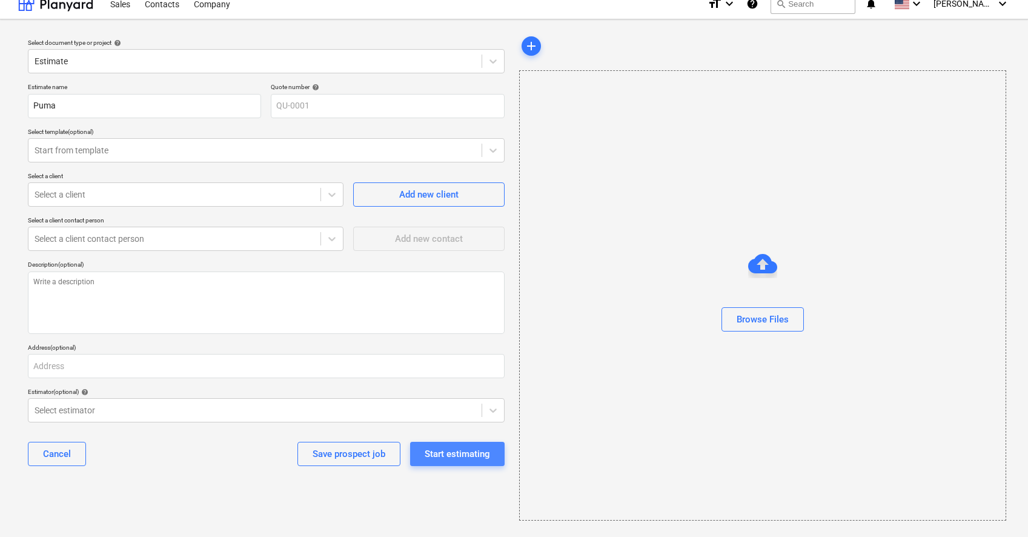
click at [457, 450] on div "Start estimating" at bounding box center [457, 454] width 65 height 16
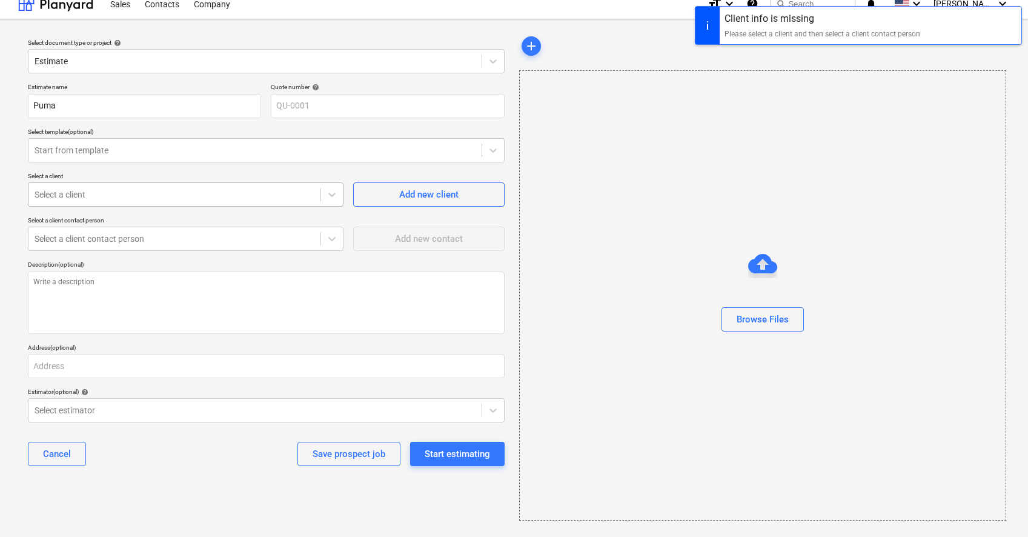
click at [205, 193] on div at bounding box center [175, 194] width 280 height 12
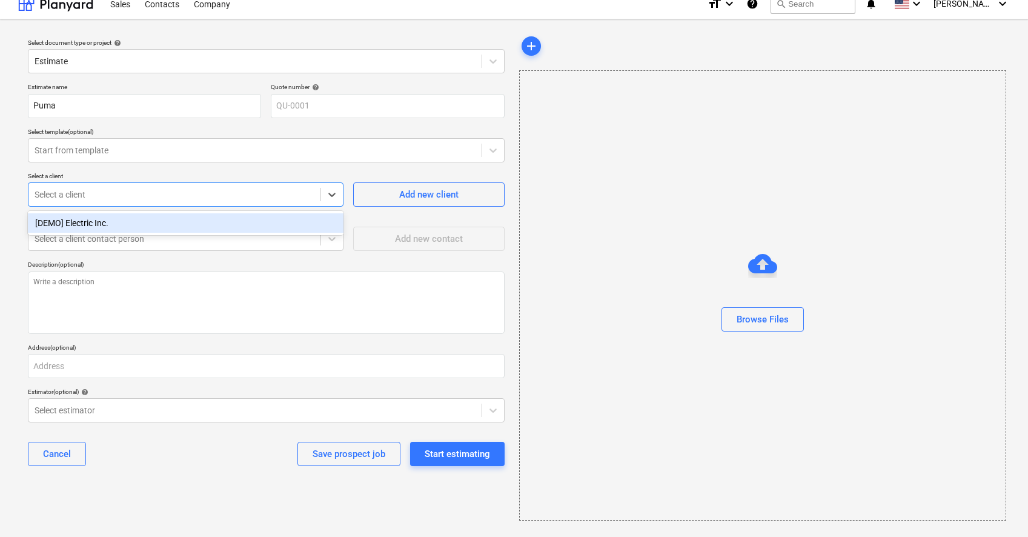
click at [273, 224] on div "[DEMO] Electric Inc." at bounding box center [186, 222] width 316 height 19
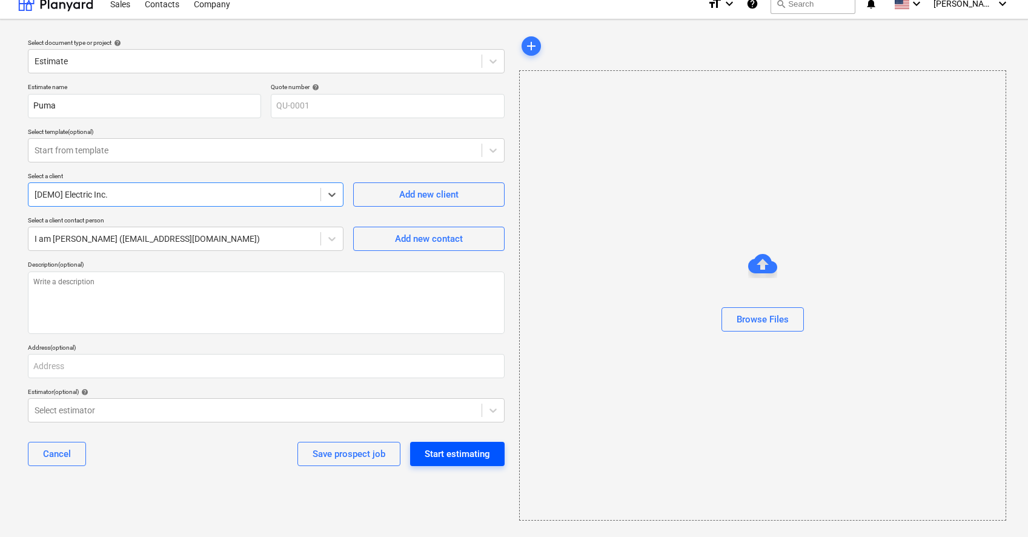
click at [455, 451] on div "Start estimating" at bounding box center [457, 454] width 65 height 16
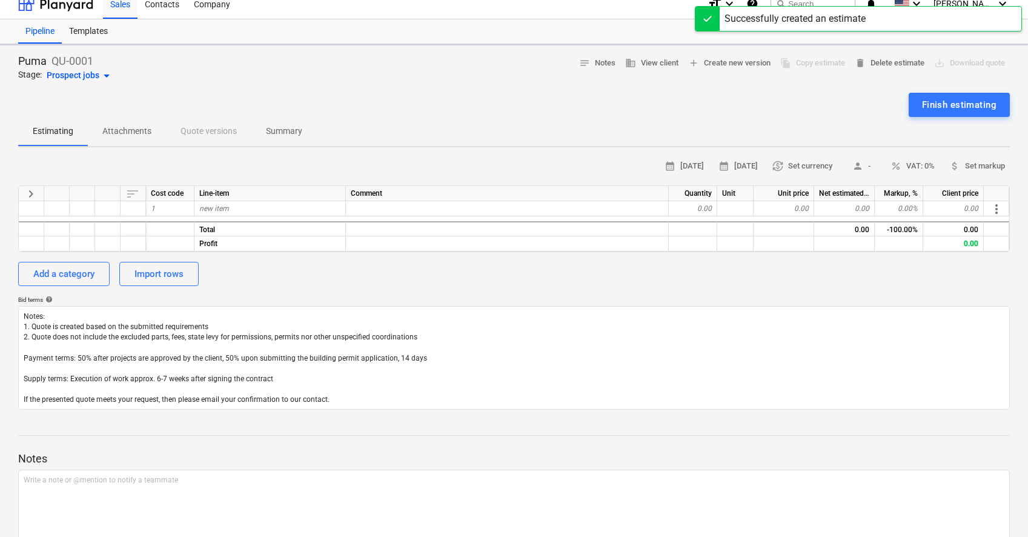
type textarea "x"
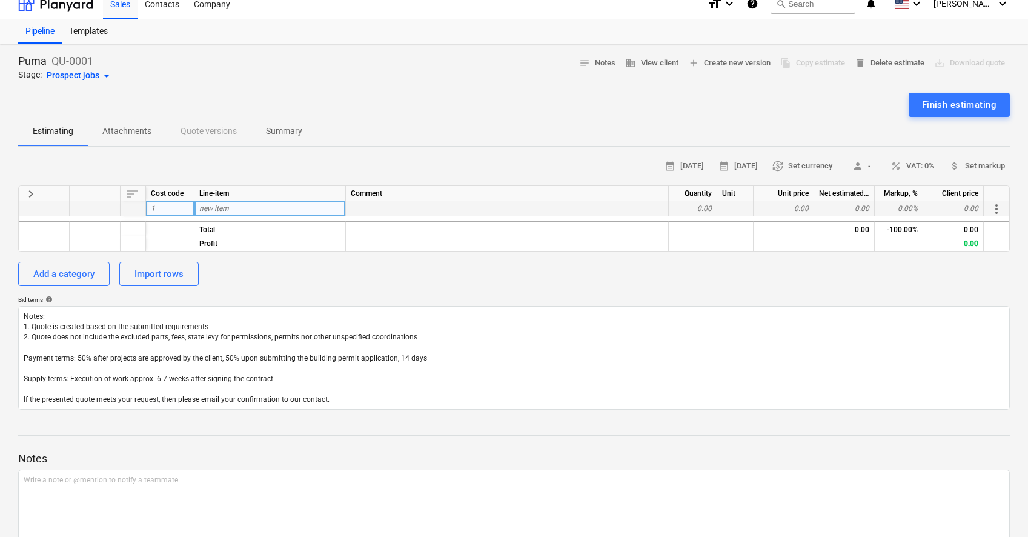
click at [219, 213] on div "new item" at bounding box center [271, 208] width 152 height 15
type input "Mobilization & Desmobilizacion"
click at [380, 208] on div at bounding box center [507, 208] width 323 height 15
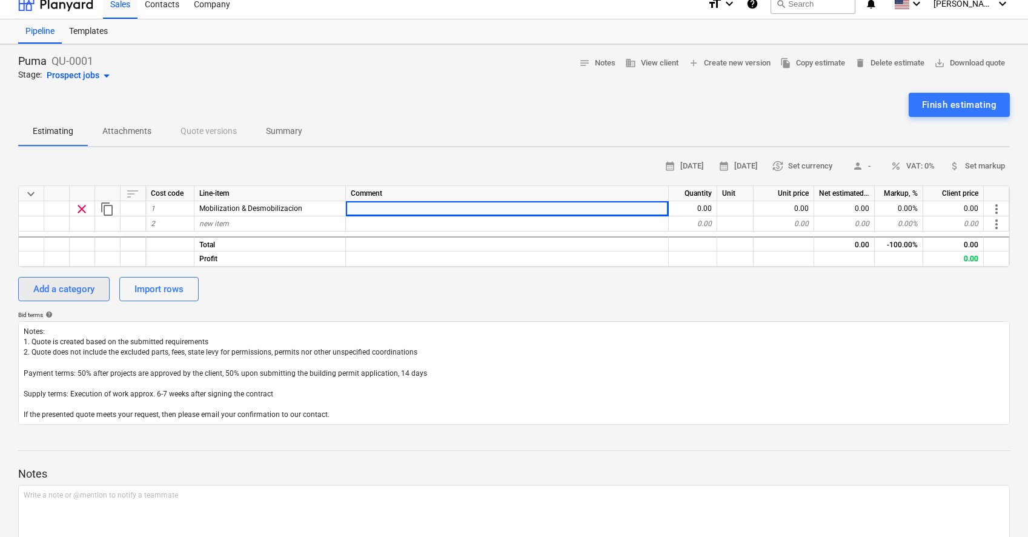
click at [93, 288] on div "Add a category" at bounding box center [63, 289] width 61 height 16
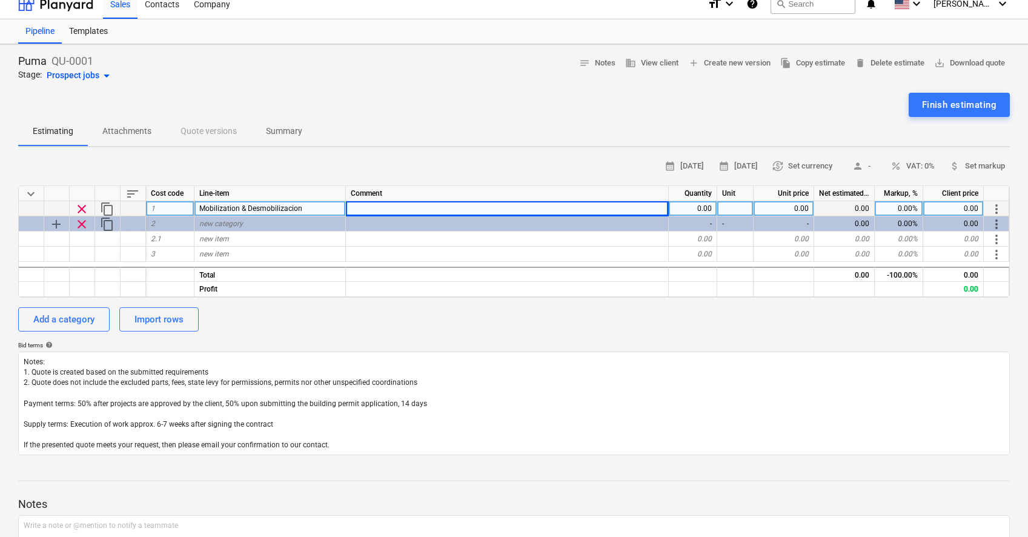
click at [306, 210] on div "Mobilization & Desmobilizacion" at bounding box center [271, 208] width 152 height 15
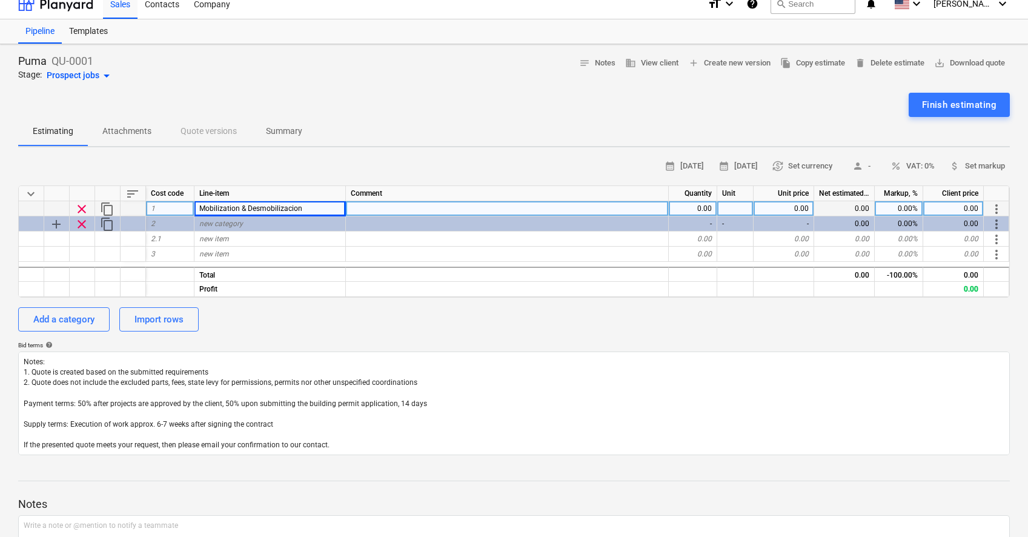
click at [369, 211] on div at bounding box center [507, 208] width 323 height 15
click at [181, 205] on div "1" at bounding box center [170, 208] width 48 height 15
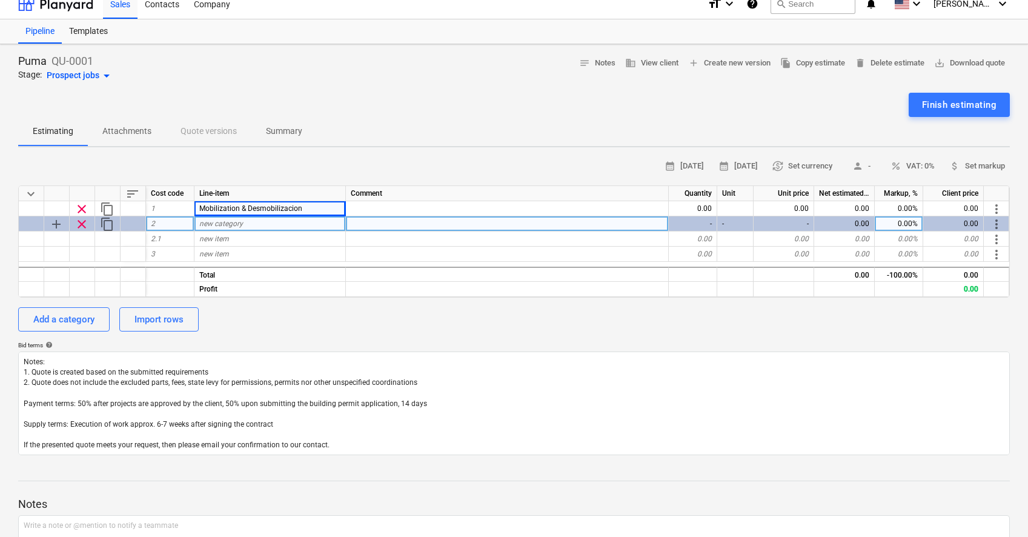
click at [318, 226] on div "new category" at bounding box center [271, 223] width 152 height 15
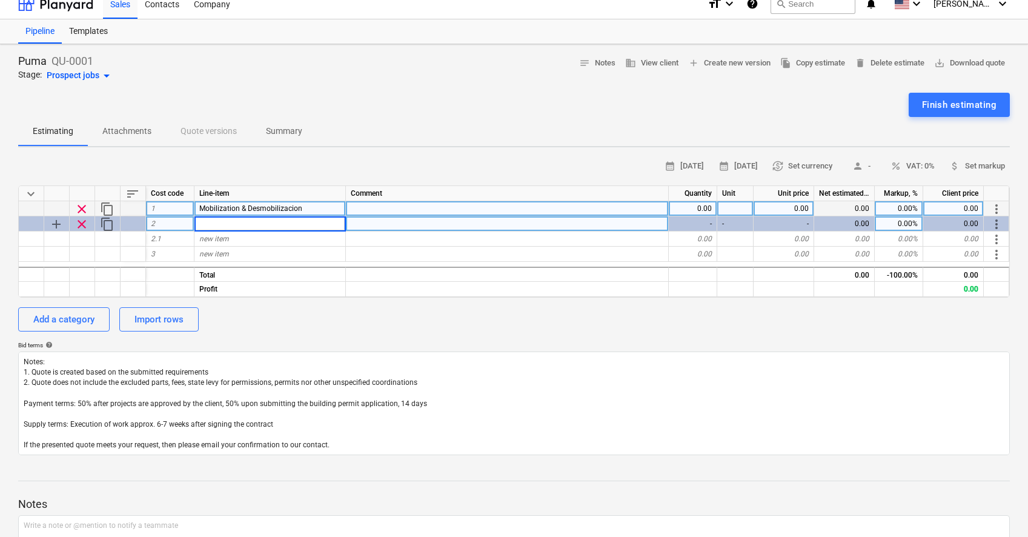
click at [271, 208] on span "Mobilization & Desmobilizacion" at bounding box center [250, 208] width 103 height 8
click at [54, 225] on span "add" at bounding box center [56, 224] width 15 height 15
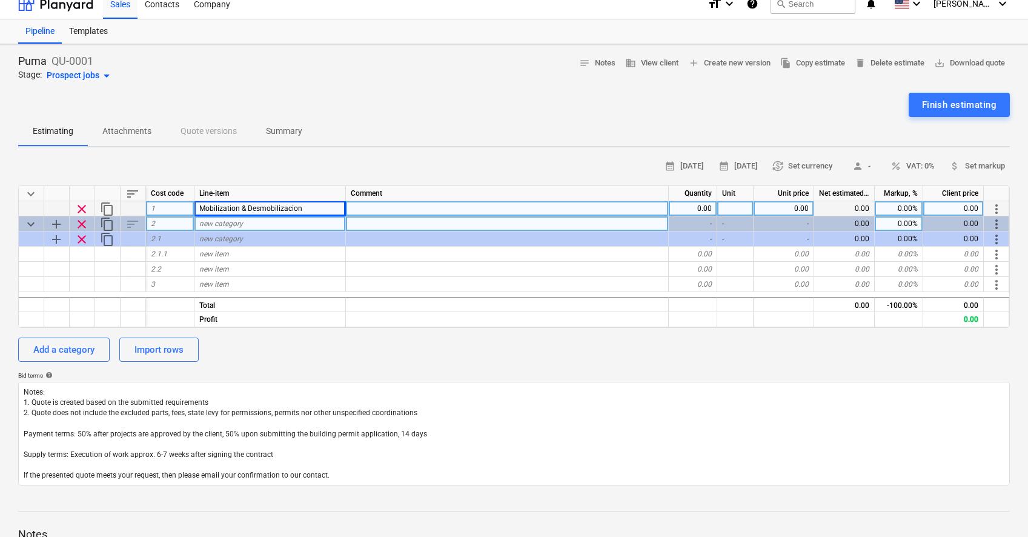
click at [58, 207] on div at bounding box center [56, 208] width 25 height 15
click at [207, 210] on span "Mobilization & Desmobilizacion" at bounding box center [250, 208] width 103 height 8
click at [81, 223] on span "clear" at bounding box center [82, 224] width 15 height 15
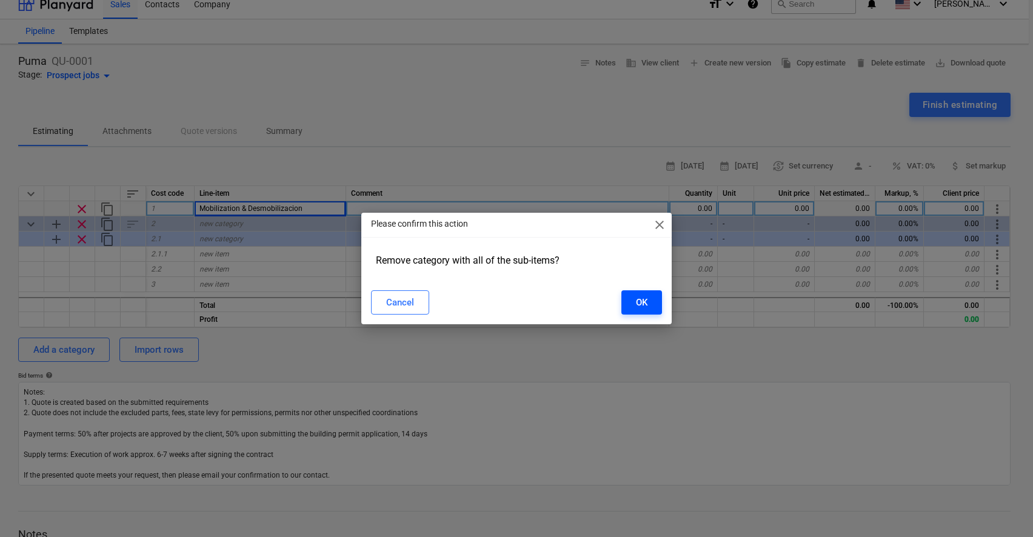
click at [642, 303] on div "OK" at bounding box center [642, 303] width 12 height 16
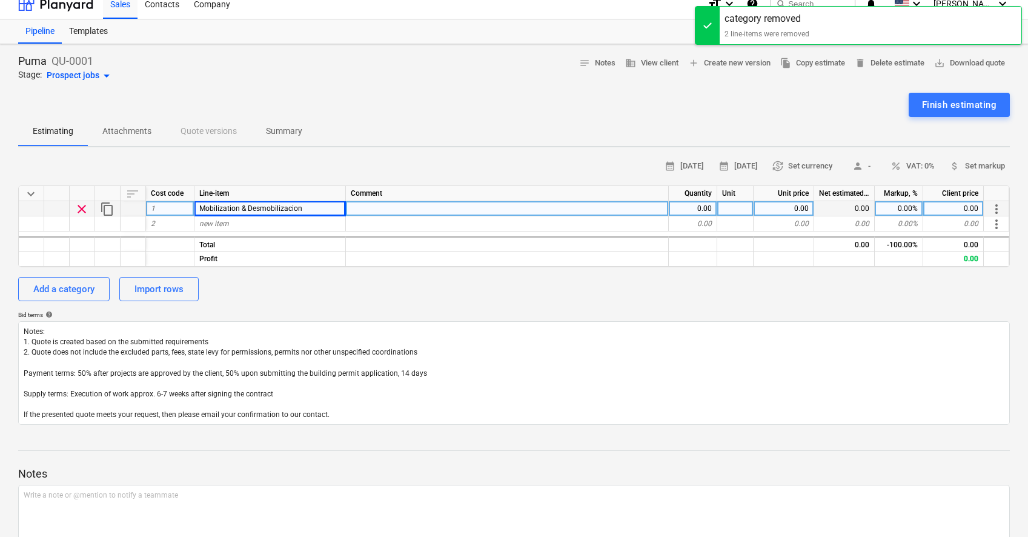
click at [124, 209] on div at bounding box center [133, 208] width 25 height 15
click at [136, 210] on div at bounding box center [133, 208] width 25 height 15
click at [112, 208] on span "content_copy" at bounding box center [107, 209] width 15 height 15
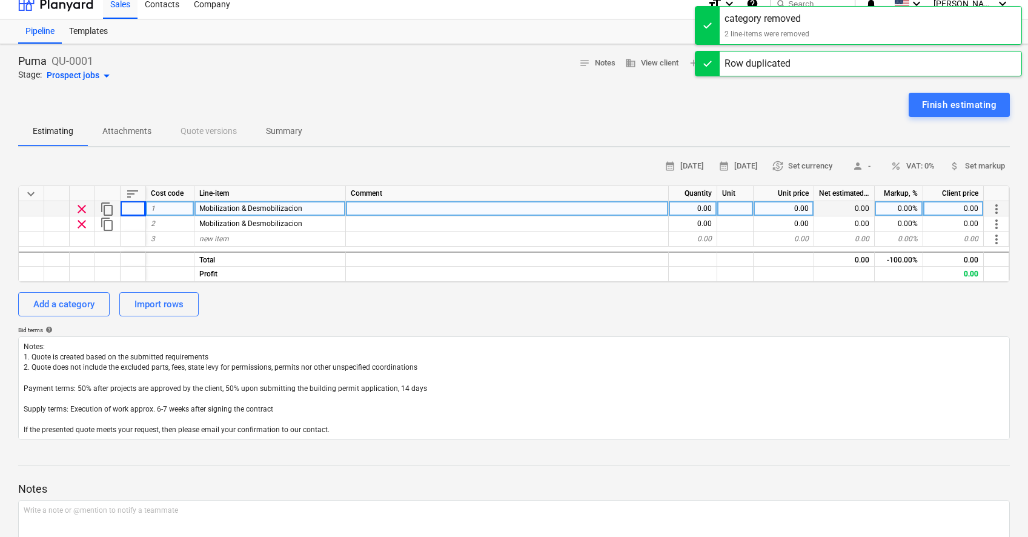
click at [213, 210] on span "Mobilization & Desmobilizacion" at bounding box center [250, 208] width 103 height 8
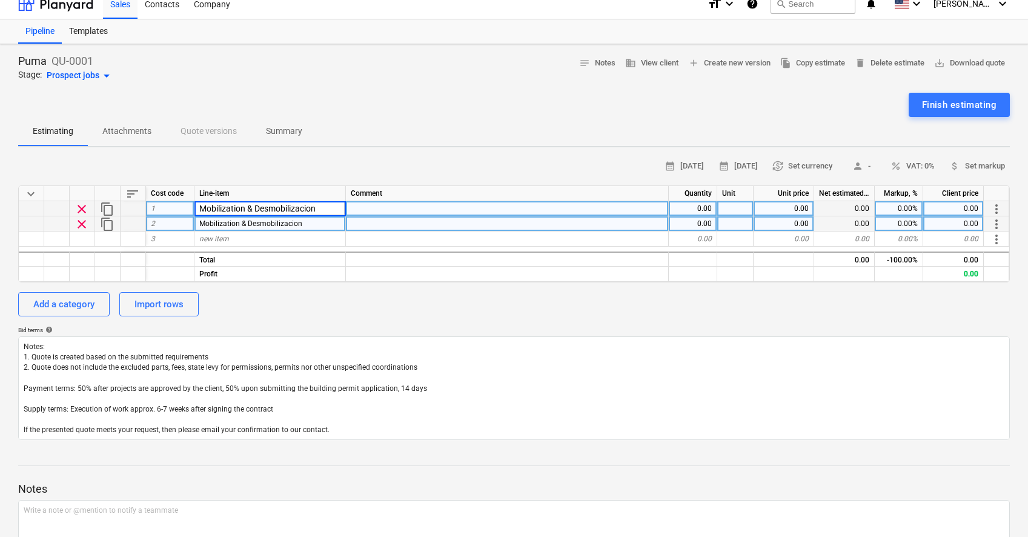
click at [176, 224] on div "2" at bounding box center [170, 223] width 48 height 15
click at [169, 208] on div "1" at bounding box center [170, 208] width 48 height 15
click at [75, 306] on div "Add a category" at bounding box center [63, 304] width 61 height 16
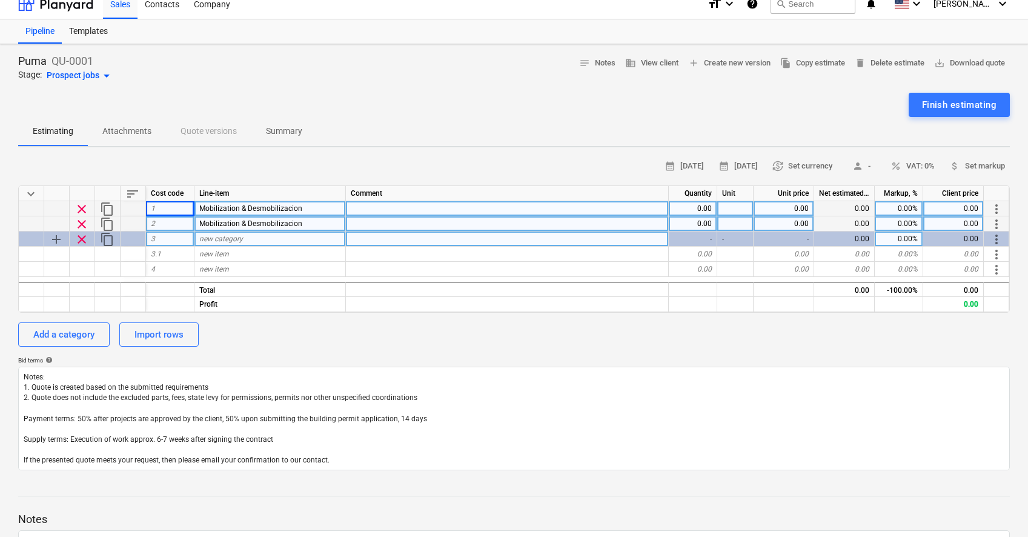
click at [59, 241] on span "add" at bounding box center [56, 239] width 15 height 15
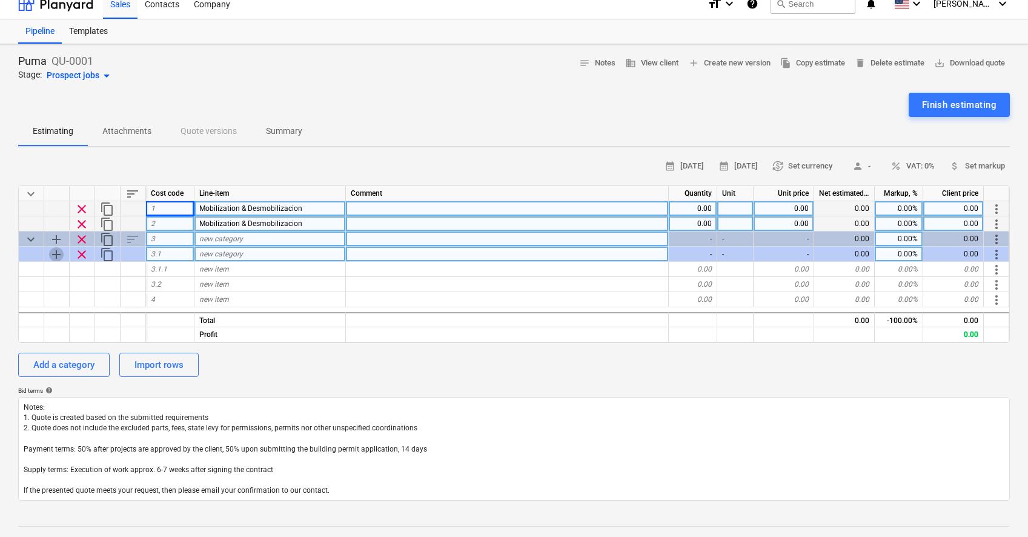
click at [58, 252] on span "add" at bounding box center [56, 254] width 15 height 15
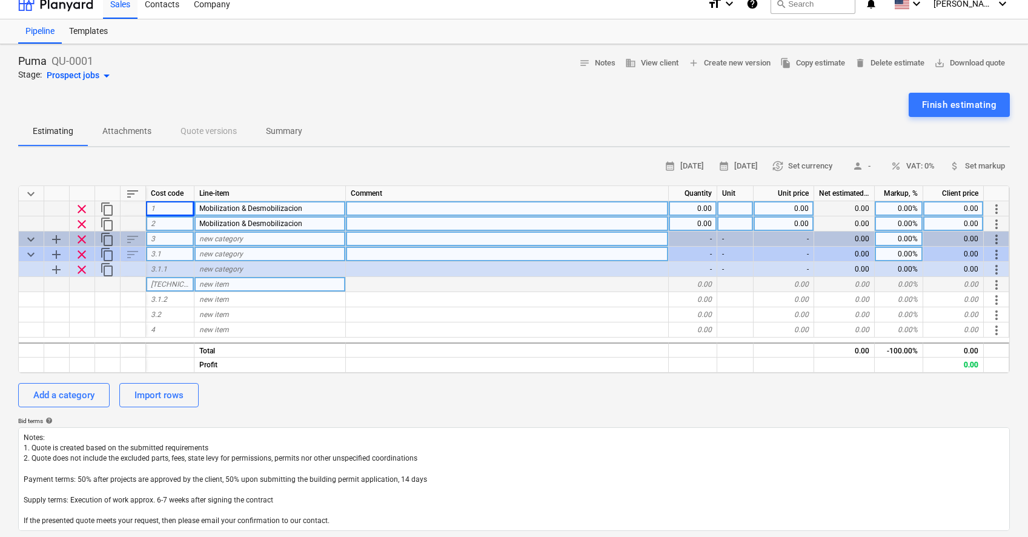
click at [175, 287] on div "[TECHNICAL_ID]" at bounding box center [170, 284] width 48 height 15
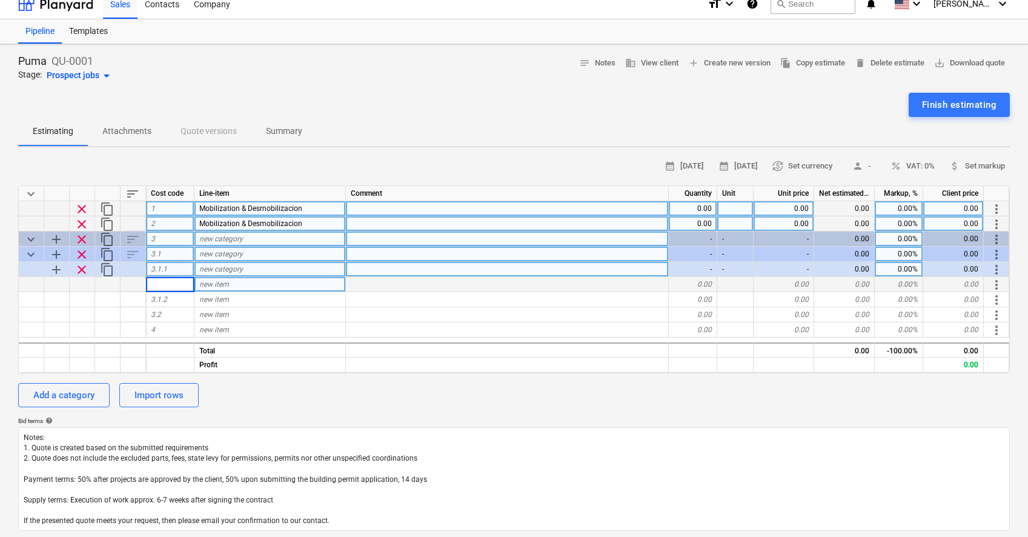
click at [302, 270] on div "new category" at bounding box center [271, 269] width 152 height 15
click at [325, 208] on div "Mobilization & Desmobilizacion" at bounding box center [271, 208] width 152 height 15
click at [305, 221] on div "Mobilization & Desmobilizacion" at bounding box center [271, 223] width 152 height 15
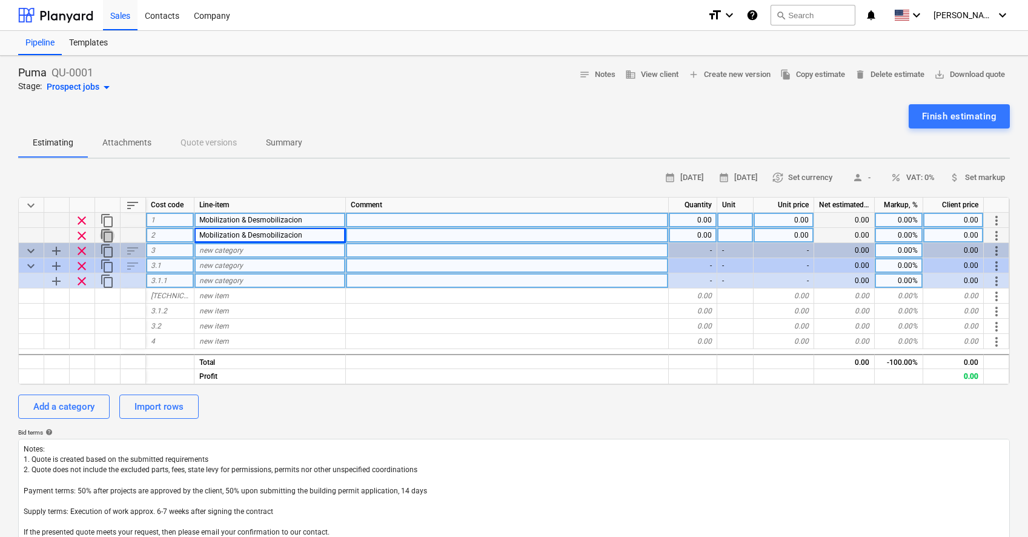
click at [108, 238] on span "content_copy" at bounding box center [107, 235] width 15 height 15
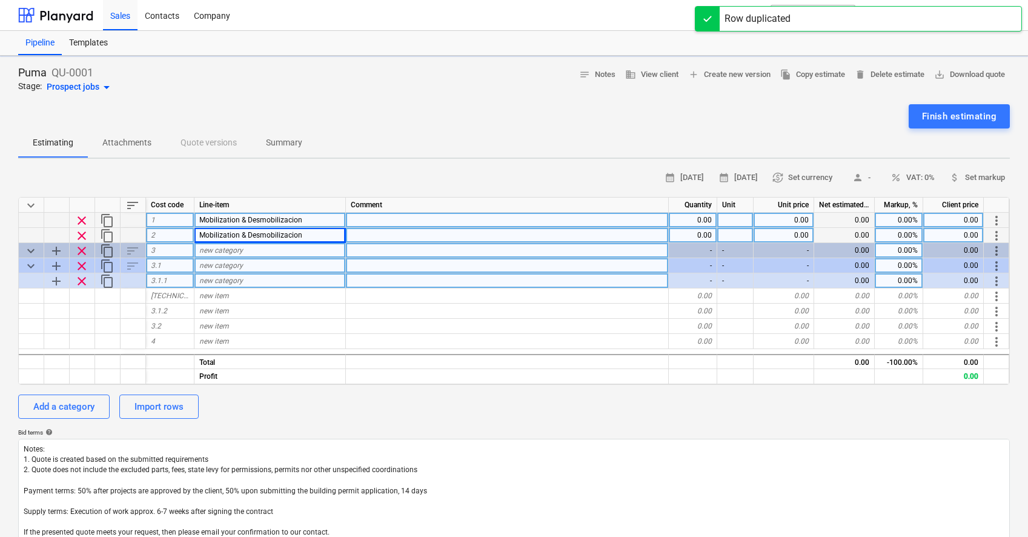
type textarea "x"
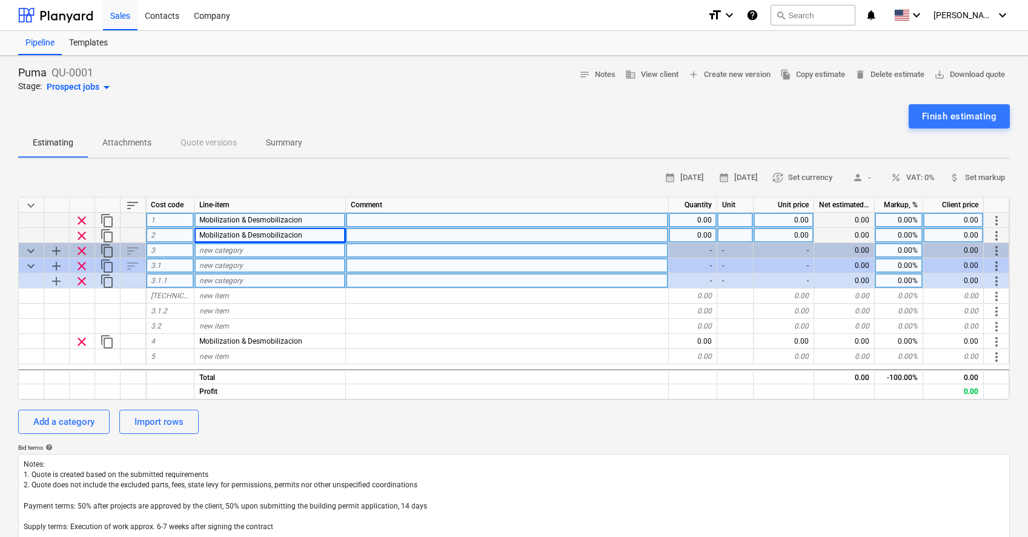
click at [701, 224] on div "0.00" at bounding box center [693, 220] width 48 height 15
type input "1"
type textarea "x"
click at [727, 221] on div at bounding box center [736, 220] width 36 height 15
type input "l"
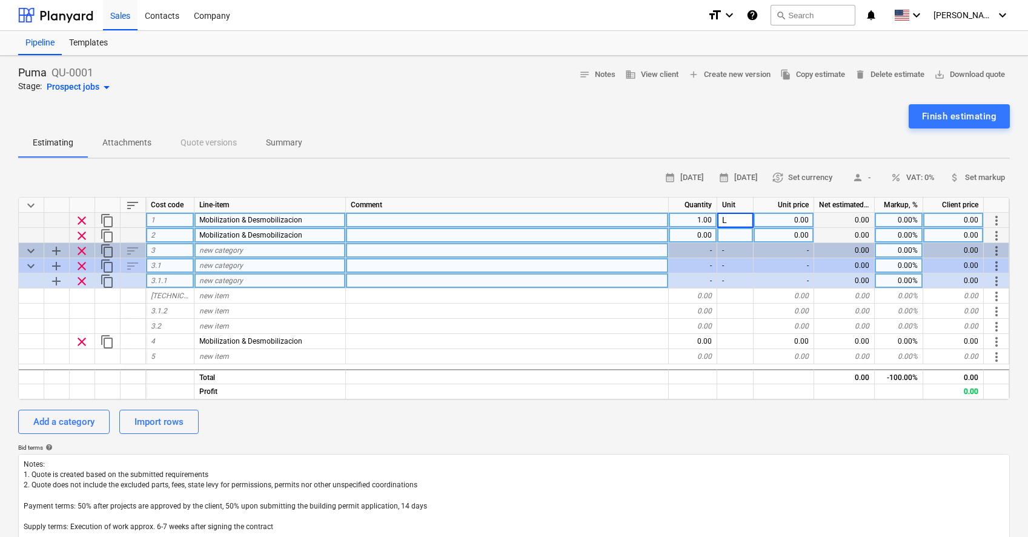
type input "LS"
type textarea "x"
click at [791, 221] on div "0.00" at bounding box center [784, 220] width 61 height 15
type input "25000"
type textarea "x"
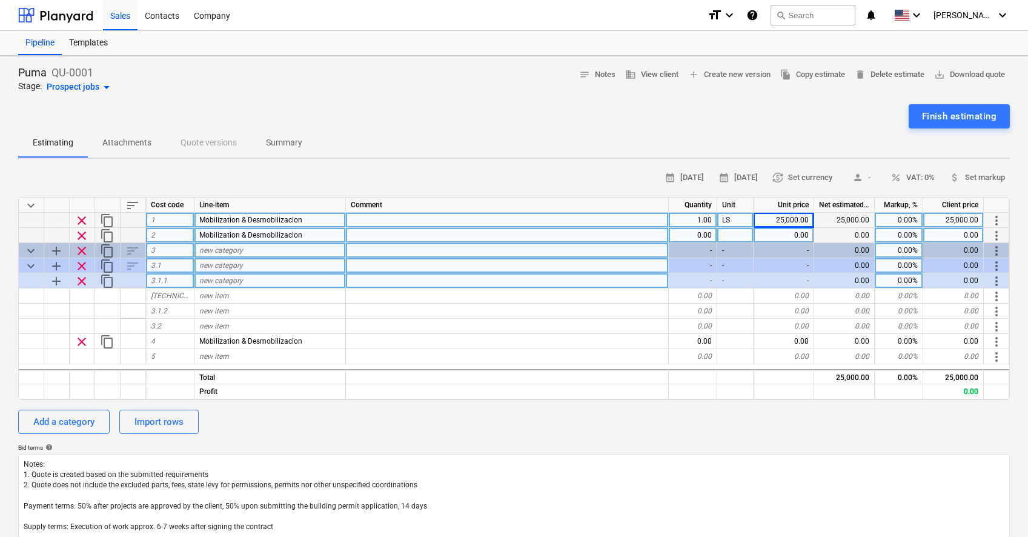
click at [907, 218] on div "0.00%" at bounding box center [899, 220] width 48 height 15
type input "2"
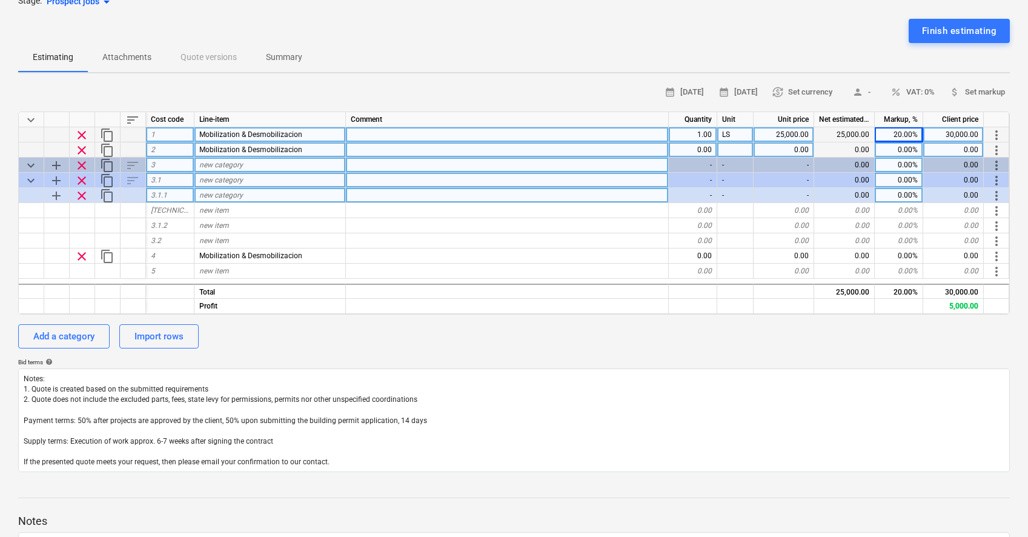
scroll to position [88, 0]
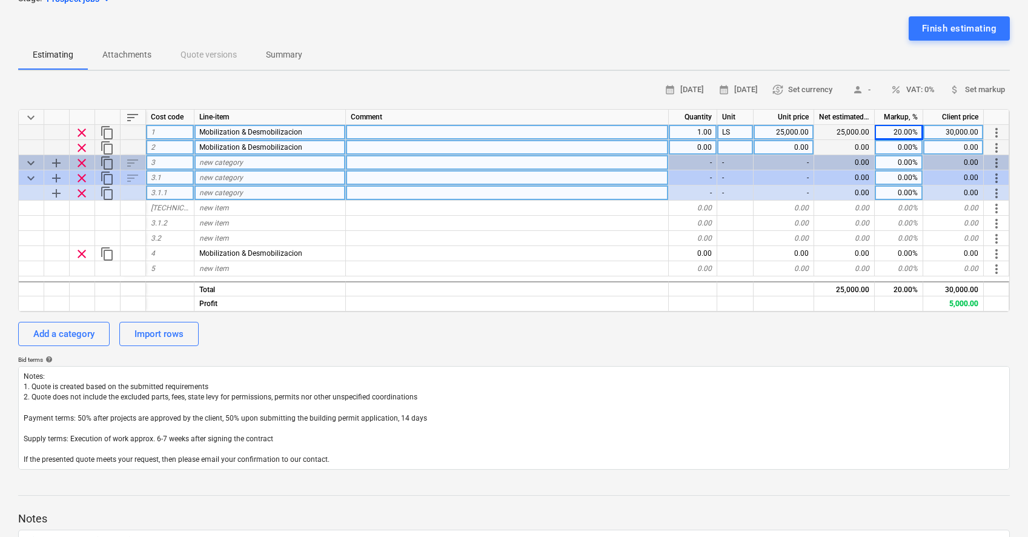
click at [267, 179] on div "new category" at bounding box center [271, 177] width 152 height 15
click at [30, 182] on span "keyboard_arrow_down" at bounding box center [31, 178] width 15 height 15
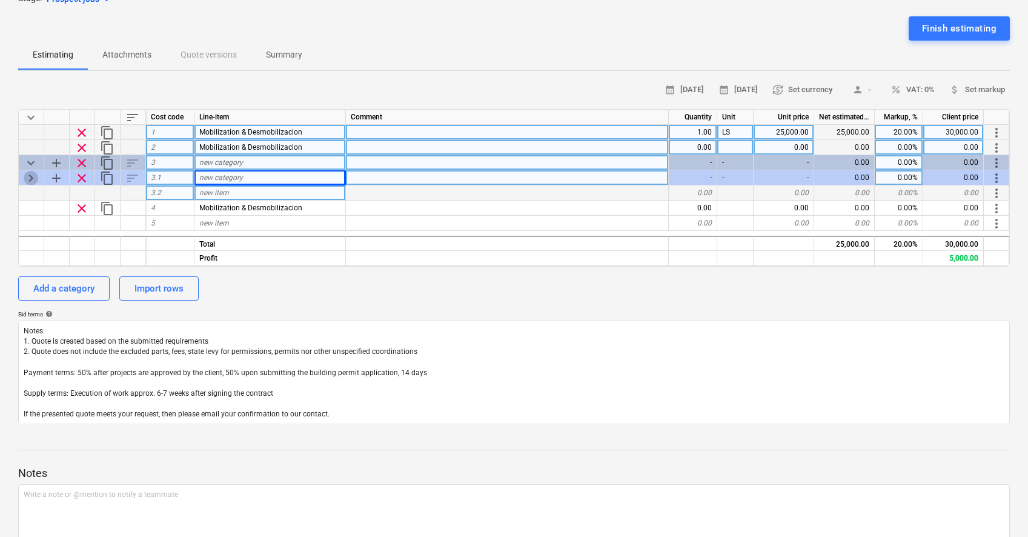
click at [30, 182] on span "keyboard_arrow_right" at bounding box center [31, 178] width 15 height 15
type textarea "x"
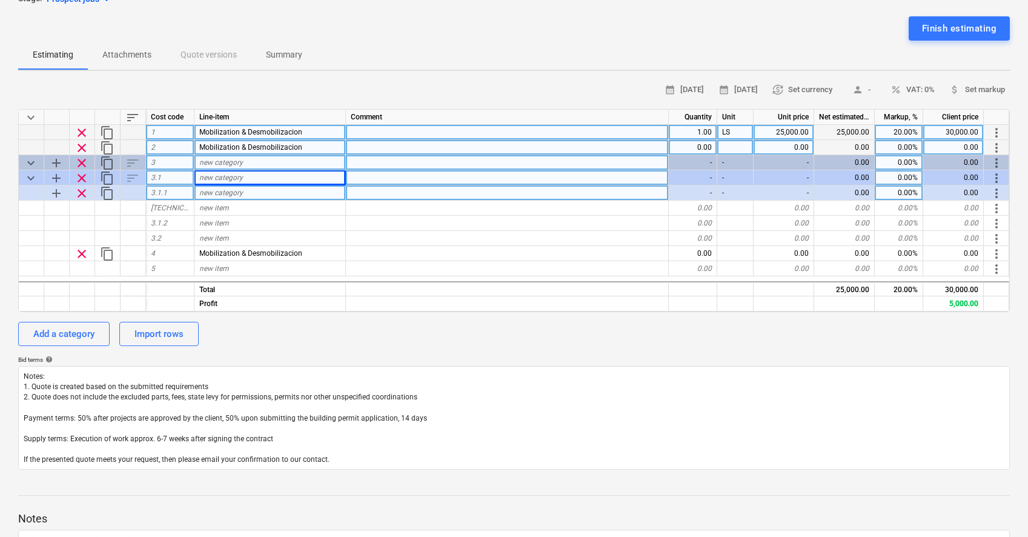
click at [170, 135] on div "1" at bounding box center [170, 132] width 48 height 15
click at [159, 150] on div "2" at bounding box center [170, 147] width 48 height 15
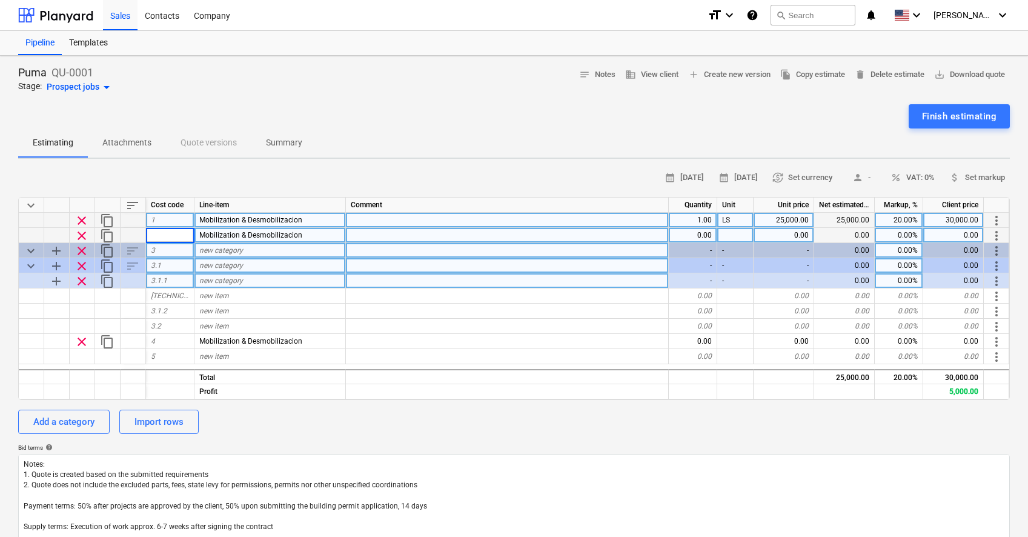
scroll to position [0, 0]
click at [230, 235] on span "Mobilization & Desmobilizacion" at bounding box center [250, 235] width 103 height 8
click at [173, 236] on div "2" at bounding box center [170, 235] width 48 height 15
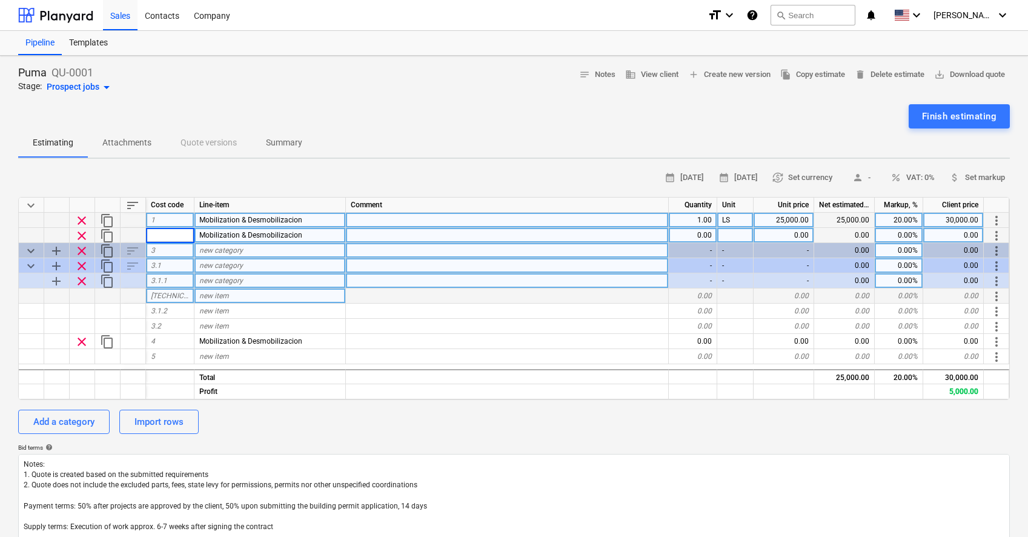
click at [235, 298] on div "new item" at bounding box center [271, 295] width 152 height 15
type input "A"
click at [224, 315] on div "new item" at bounding box center [271, 311] width 152 height 15
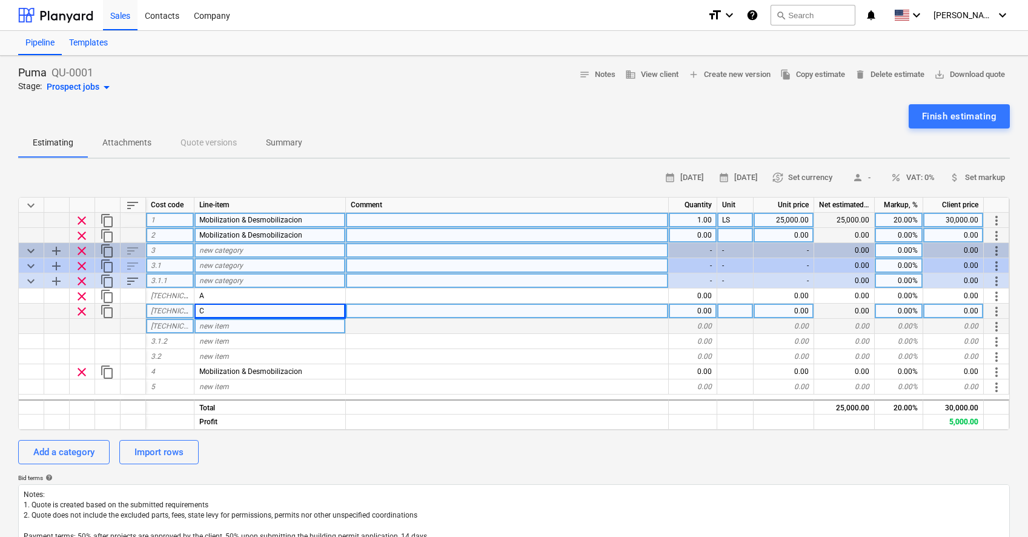
click at [98, 46] on div "Templates" at bounding box center [88, 43] width 53 height 24
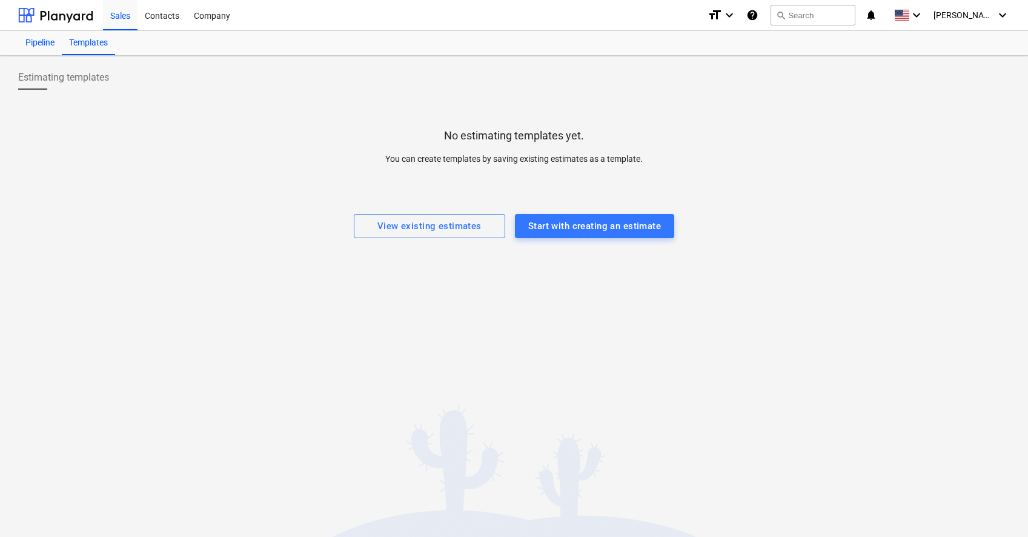
click at [46, 47] on div "Pipeline" at bounding box center [40, 43] width 44 height 24
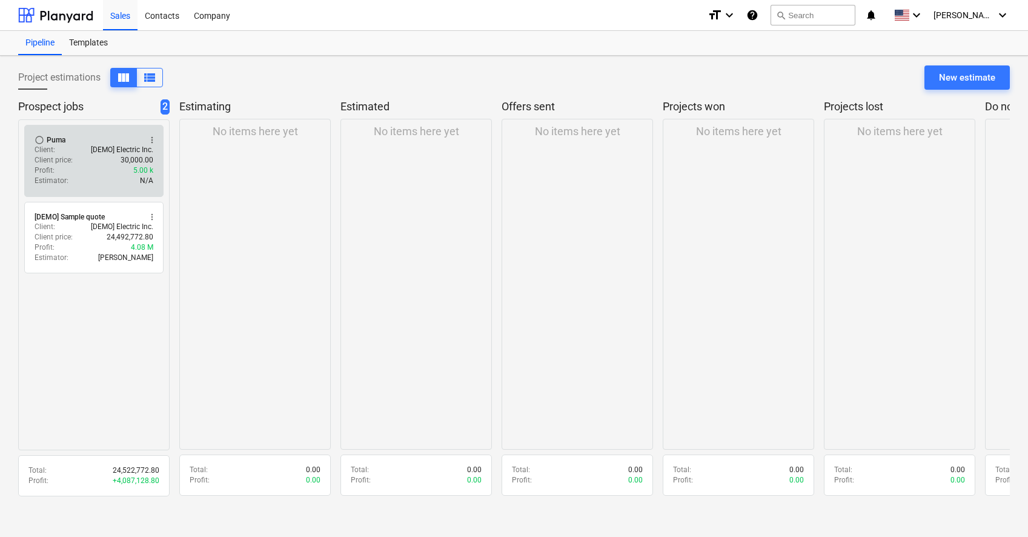
scroll to position [5, 0]
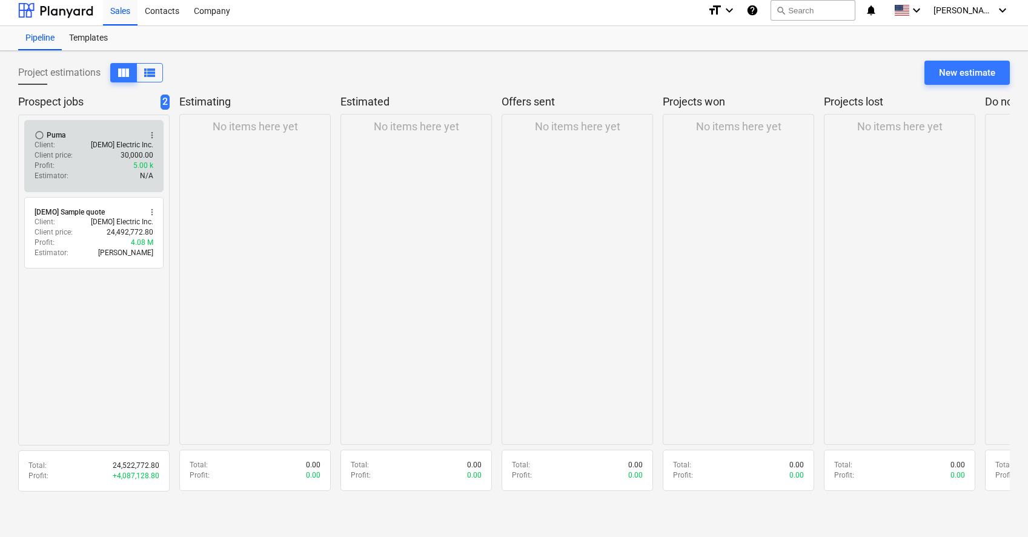
click at [104, 169] on div "Profit : 5.00 k" at bounding box center [94, 166] width 119 height 10
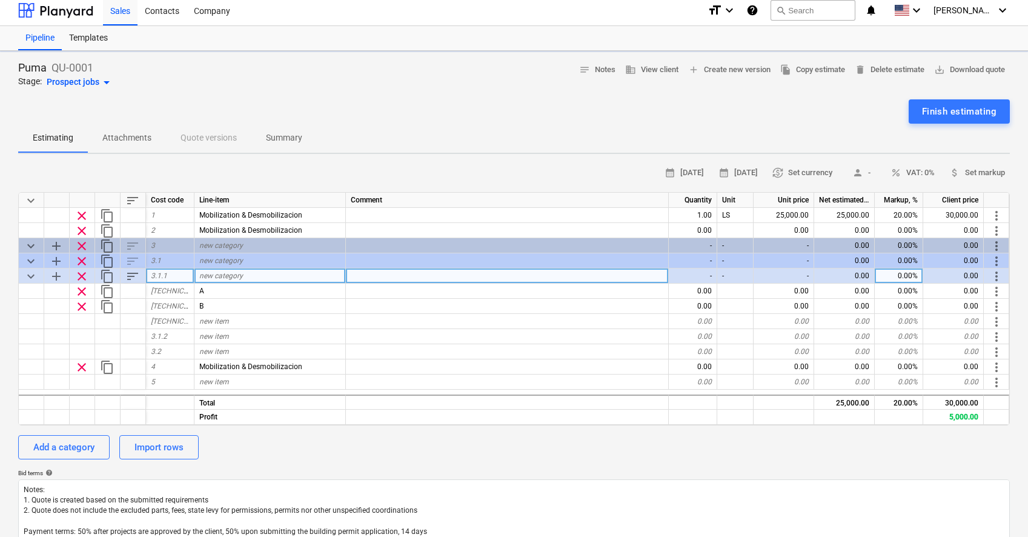
type textarea "x"
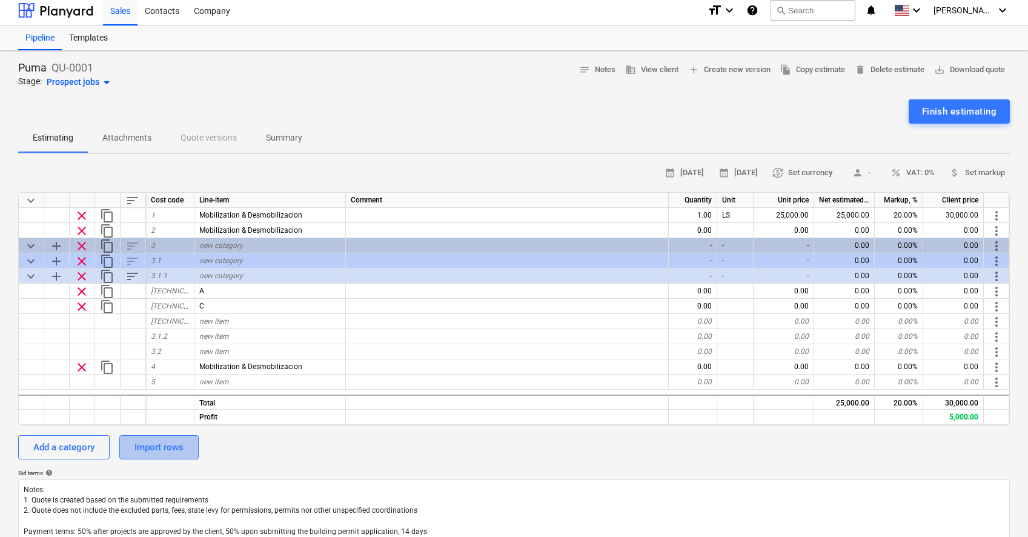
click at [178, 440] on div "Import rows" at bounding box center [159, 447] width 49 height 16
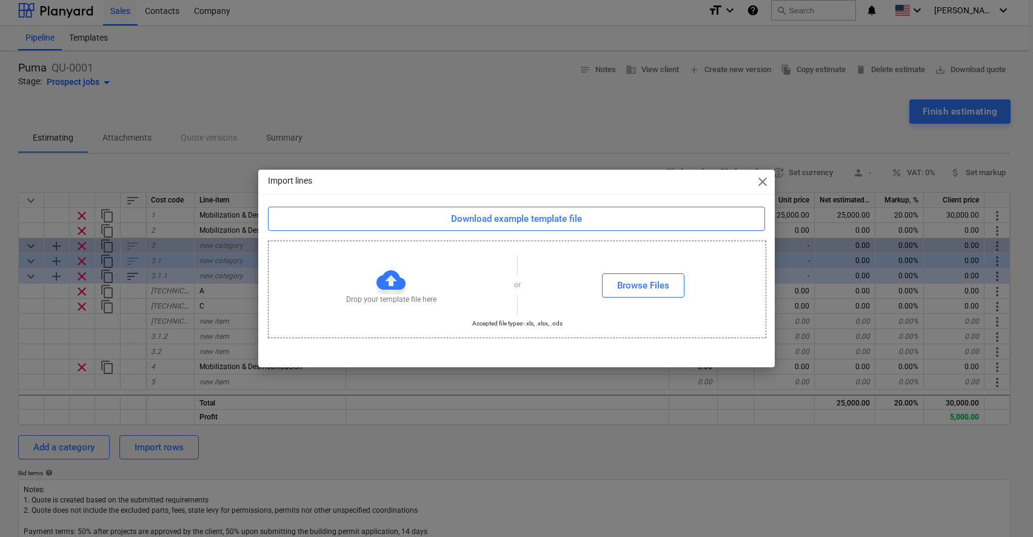
click at [761, 184] on span "close" at bounding box center [762, 182] width 15 height 15
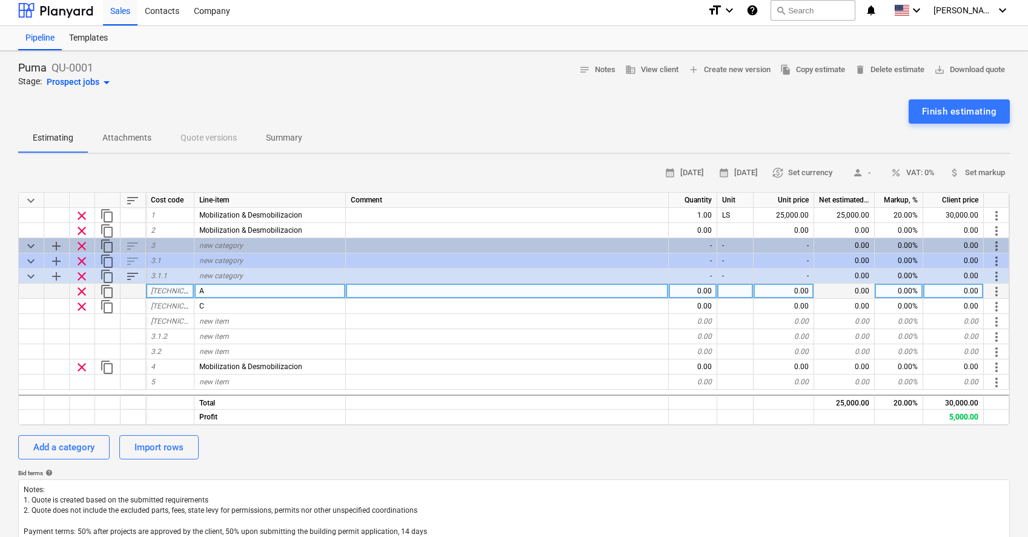
click at [710, 287] on div "0.00" at bounding box center [693, 291] width 48 height 15
type input "1"
type textarea "x"
type input "1"
type textarea "x"
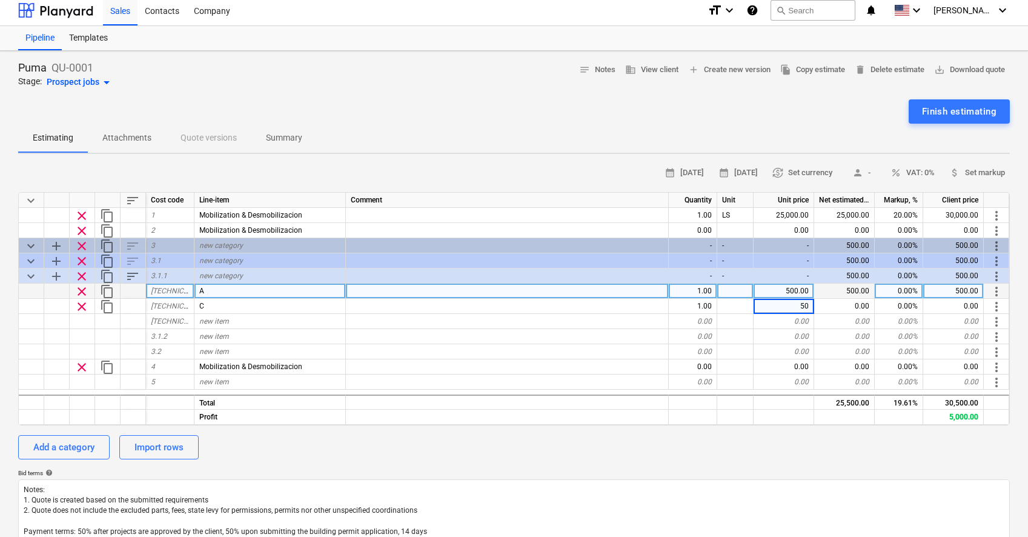
type input "500"
type textarea "x"
click at [1004, 17] on icon "keyboard_arrow_down" at bounding box center [1003, 10] width 15 height 15
click at [973, 67] on div "Log out" at bounding box center [974, 61] width 73 height 19
